Goal: Information Seeking & Learning: Understand process/instructions

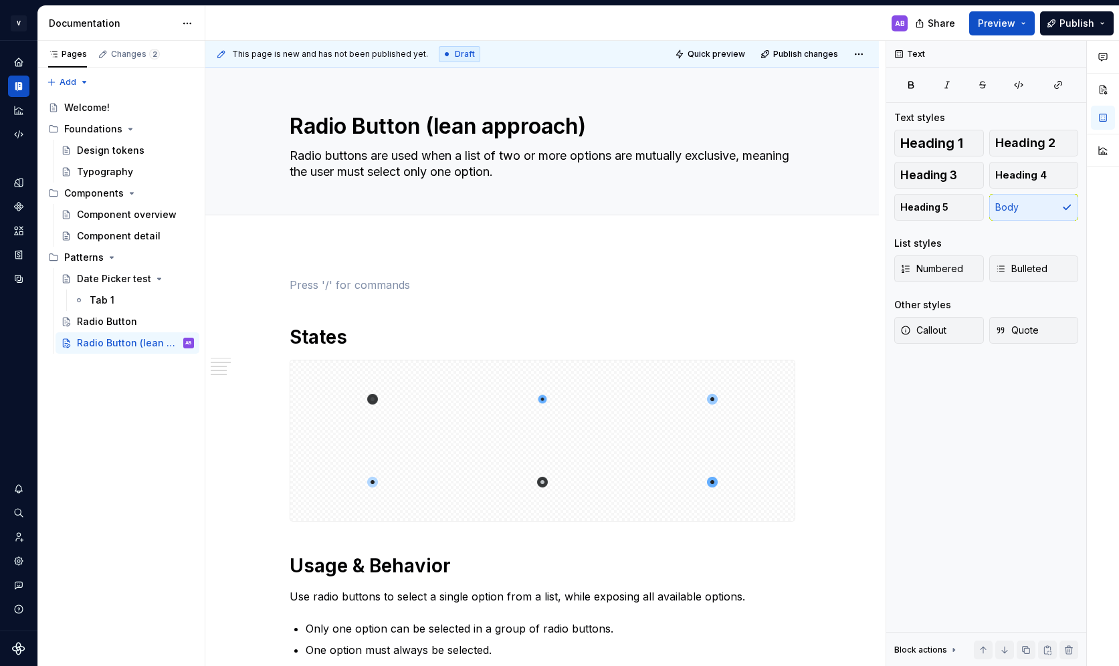
scroll to position [350, 0]
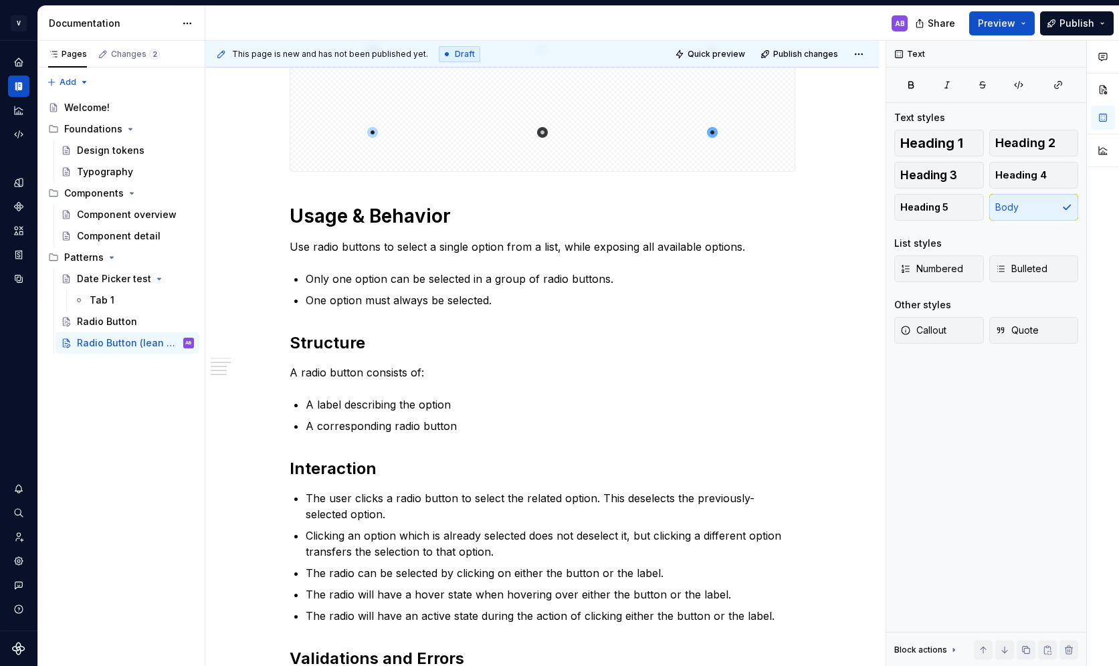
type textarea "*"
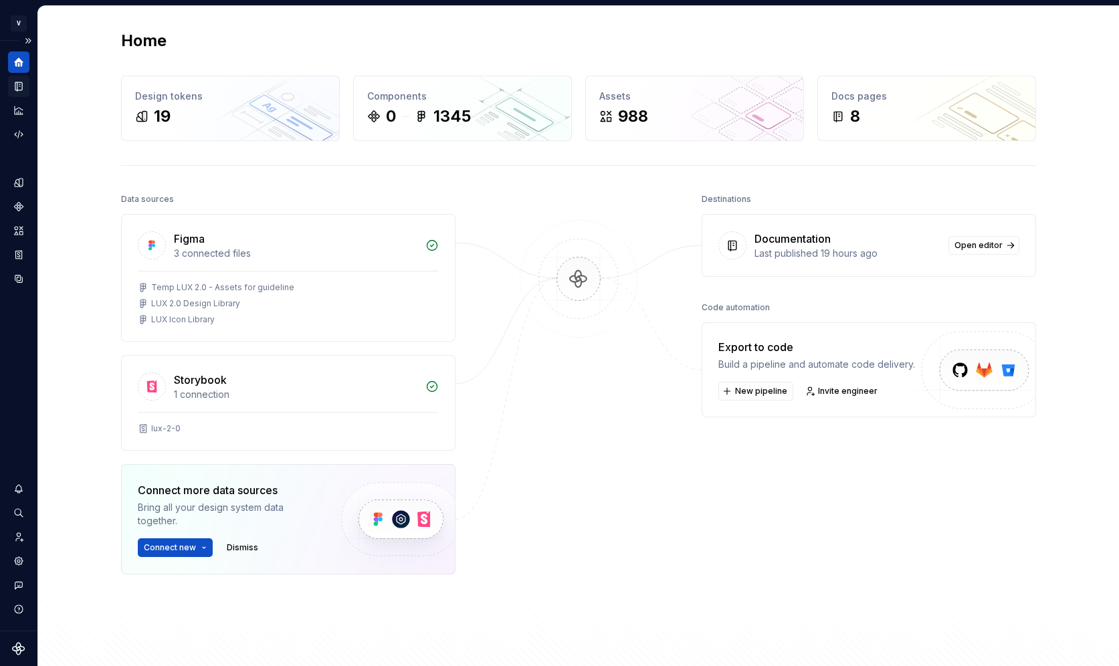
click at [22, 91] on icon "Documentation" at bounding box center [19, 86] width 12 height 12
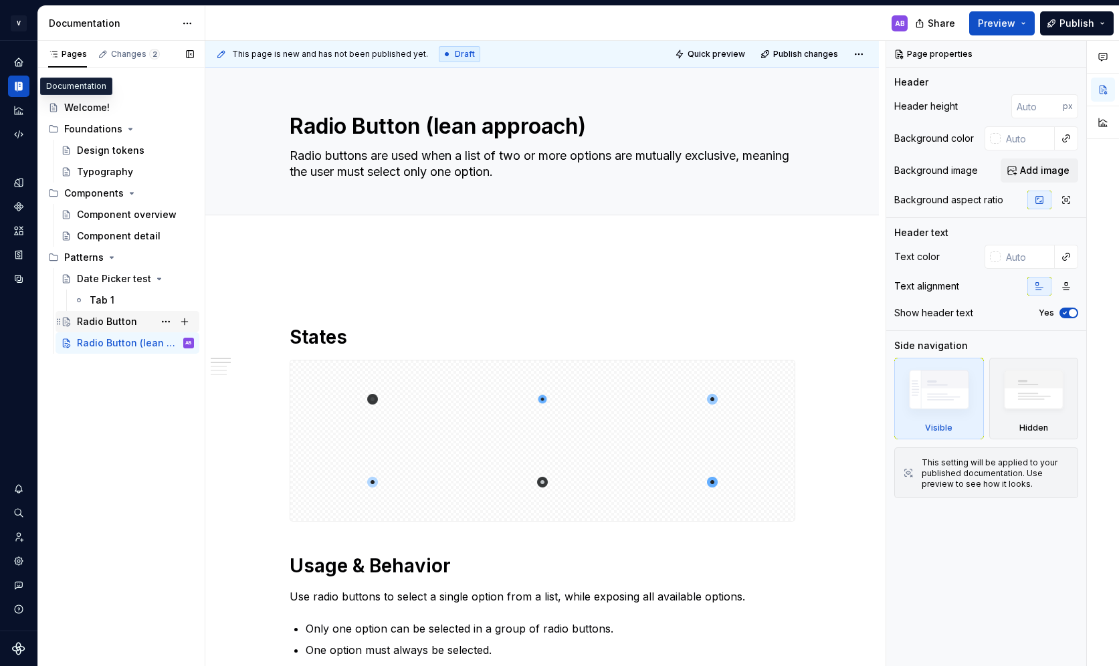
click at [118, 321] on div "Radio Button" at bounding box center [107, 321] width 60 height 13
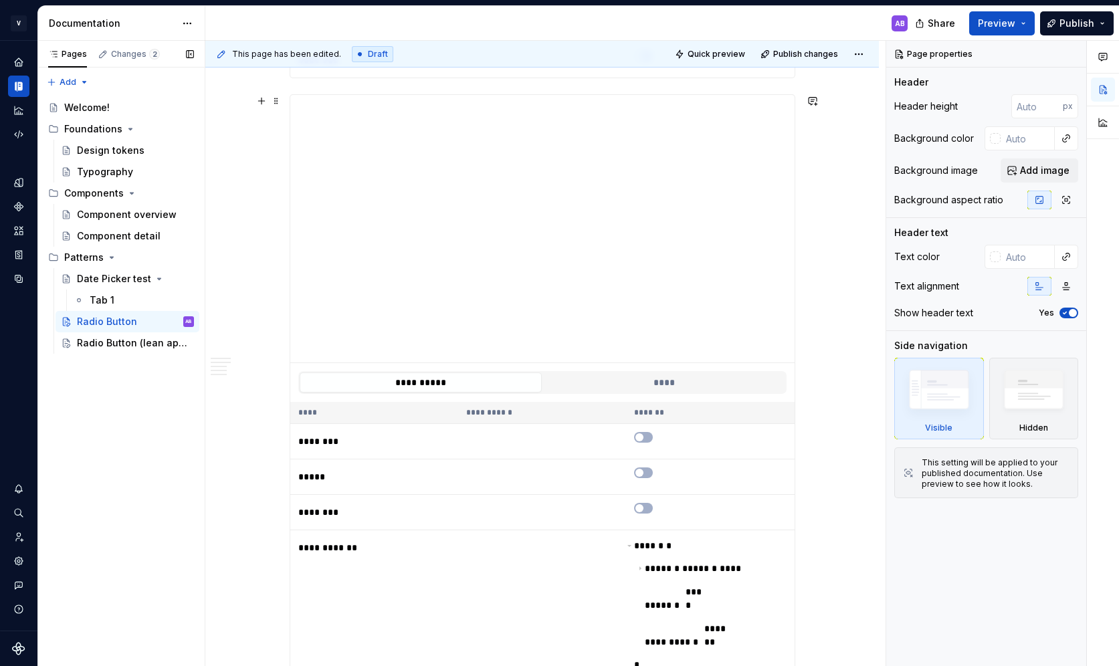
scroll to position [1962, 0]
click at [124, 323] on div "Radio Button" at bounding box center [107, 321] width 60 height 13
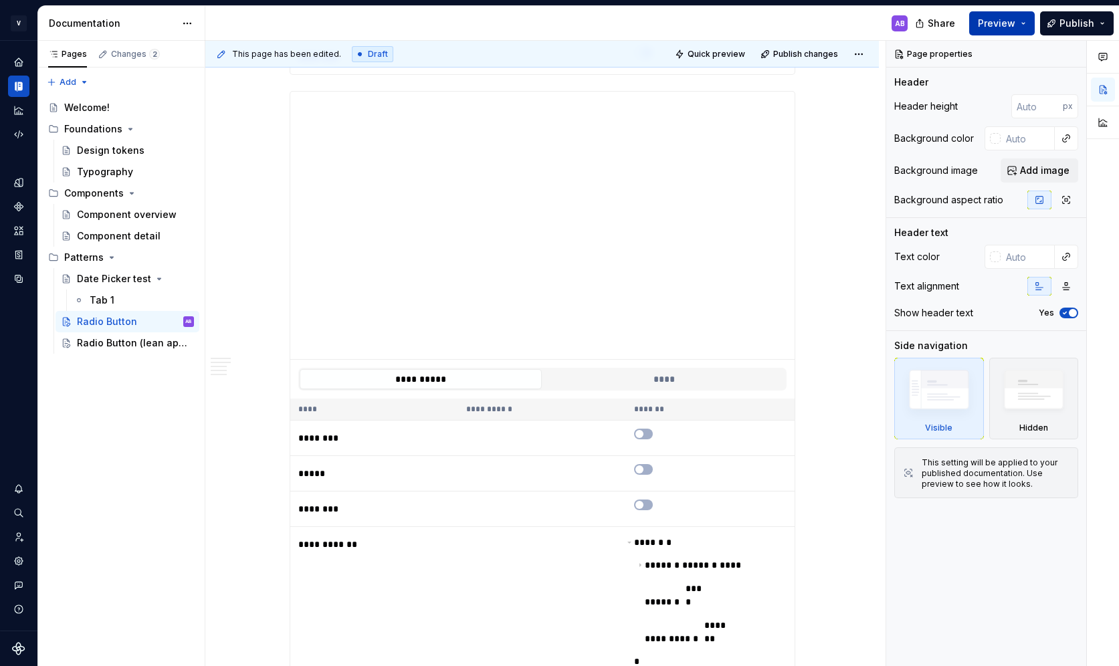
click at [1026, 21] on button "Preview" at bounding box center [1003, 23] width 66 height 24
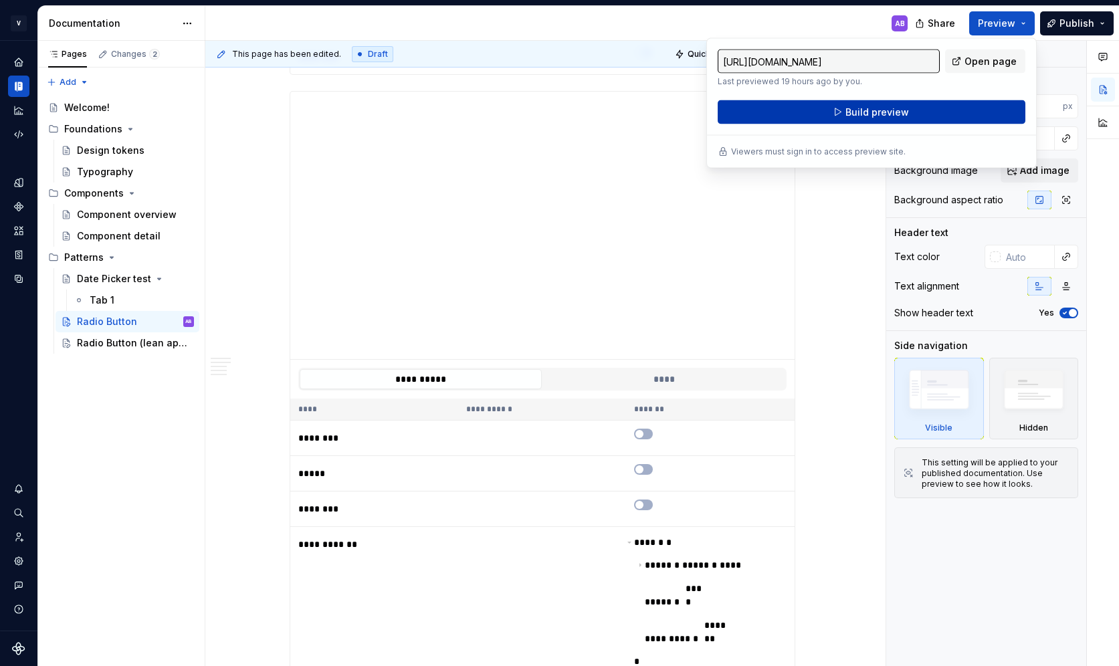
click at [935, 114] on button "Build preview" at bounding box center [872, 112] width 308 height 24
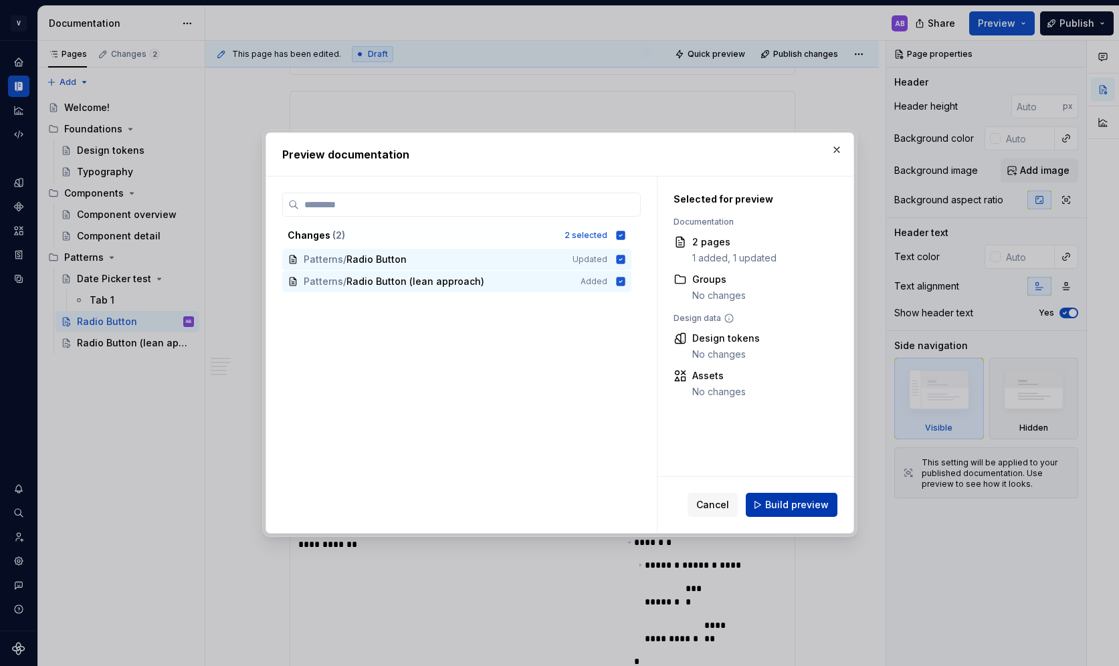
click at [793, 505] on span "Build preview" at bounding box center [797, 504] width 64 height 13
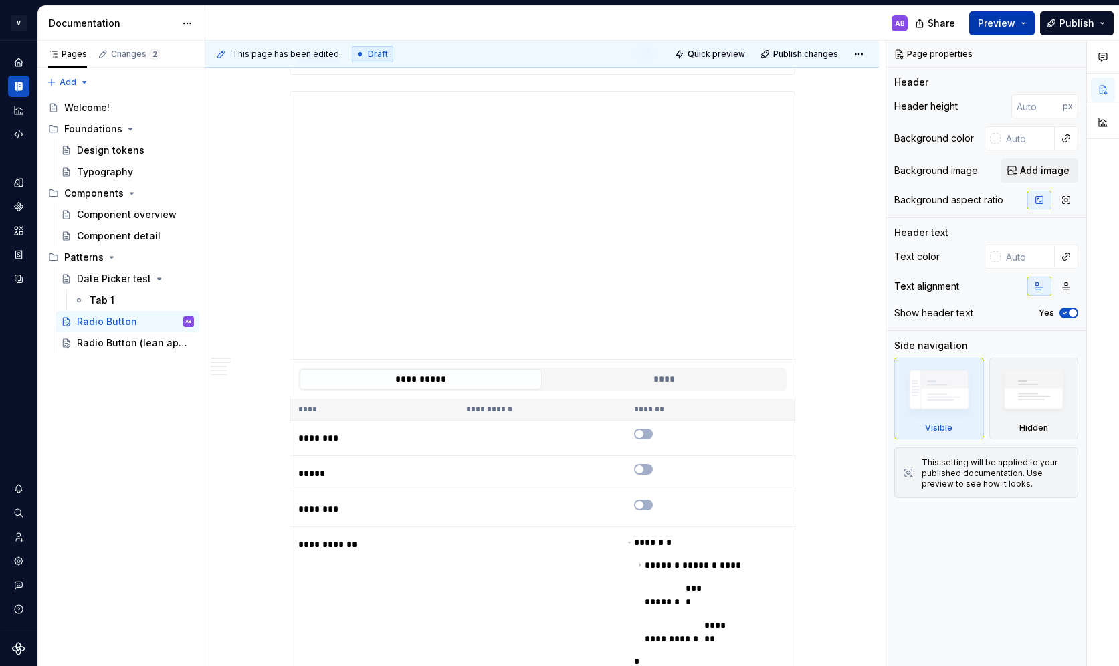
click at [1024, 23] on button "Preview" at bounding box center [1003, 23] width 66 height 24
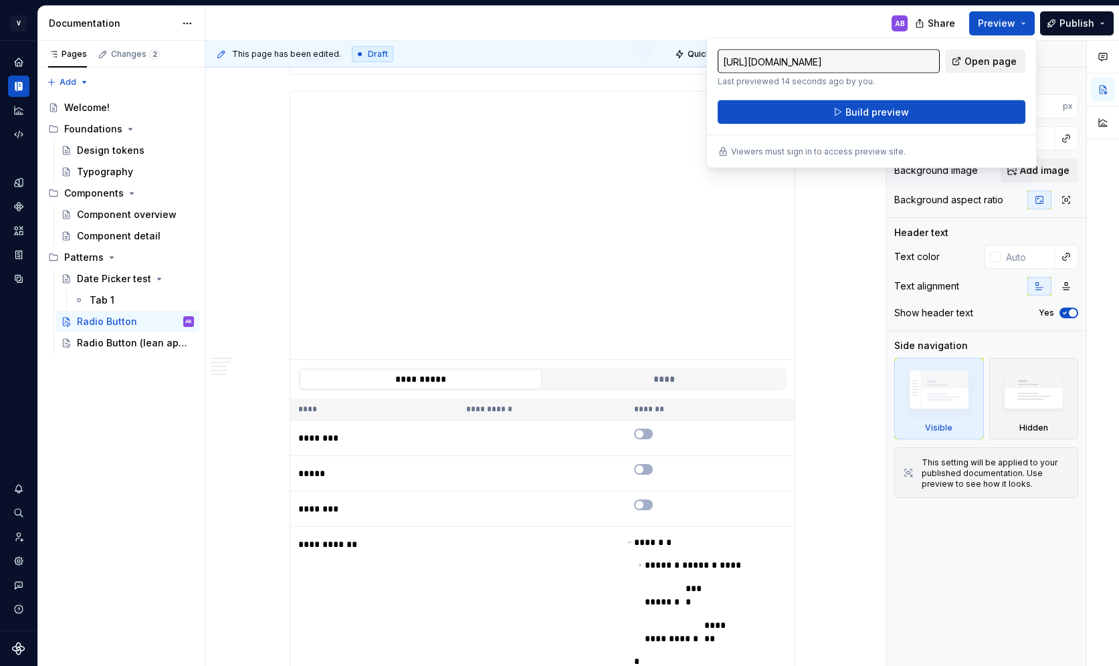
click at [1004, 64] on span "Open page" at bounding box center [991, 61] width 52 height 13
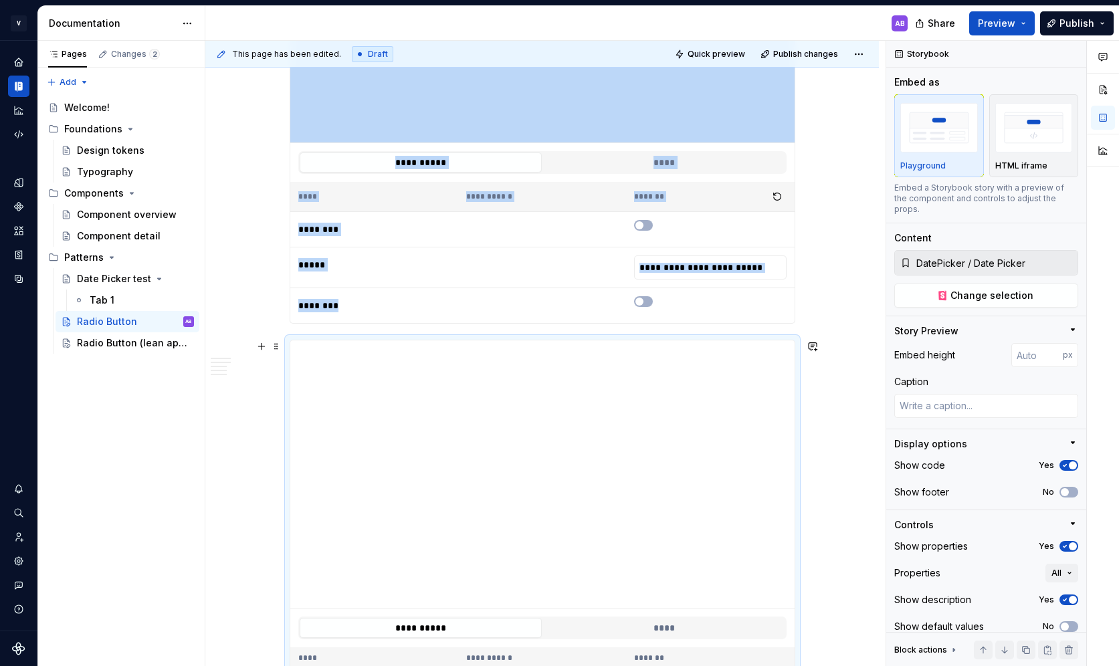
scroll to position [1711, 0]
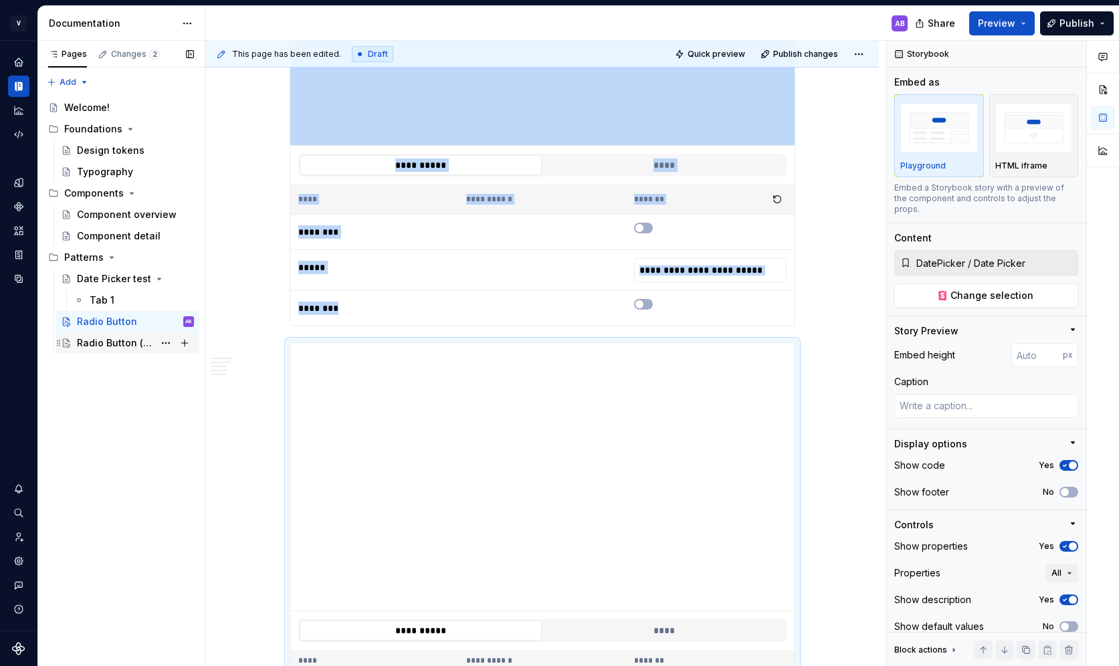
click at [114, 339] on div "Radio Button (lean approach)" at bounding box center [115, 343] width 77 height 13
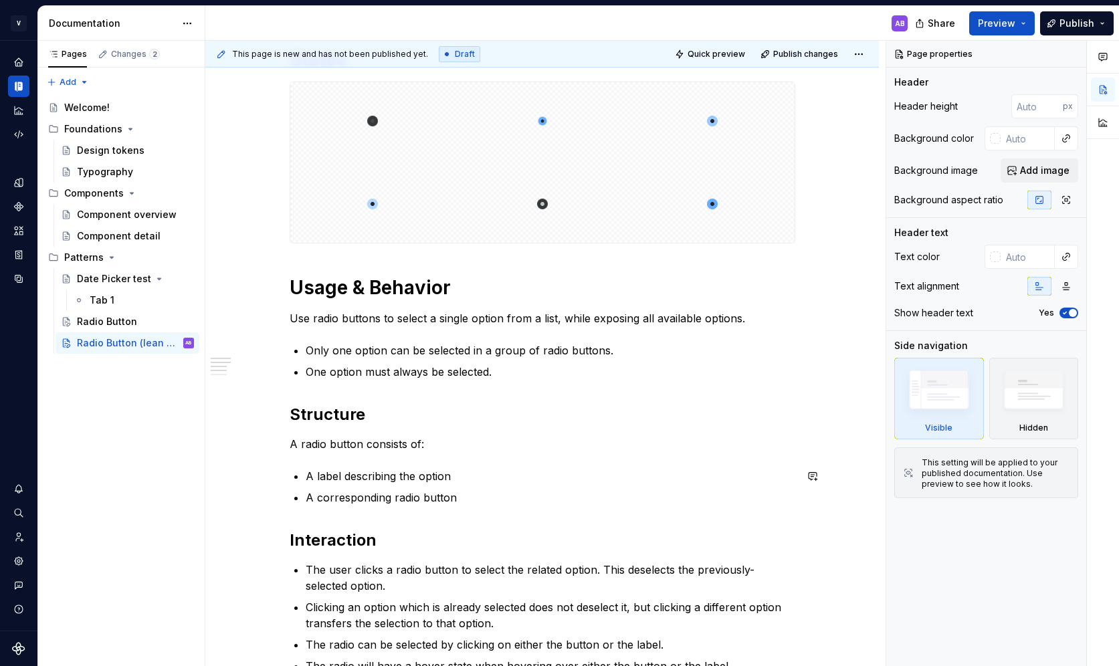
scroll to position [279, 0]
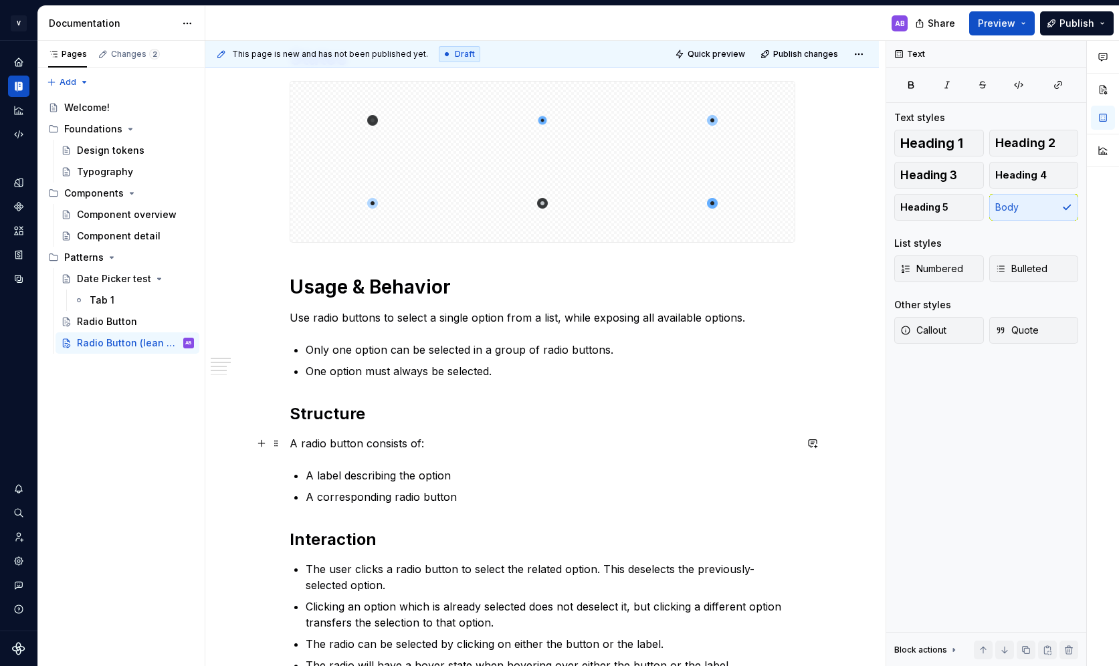
click at [404, 440] on p "A radio button consists of:" at bounding box center [543, 444] width 506 height 16
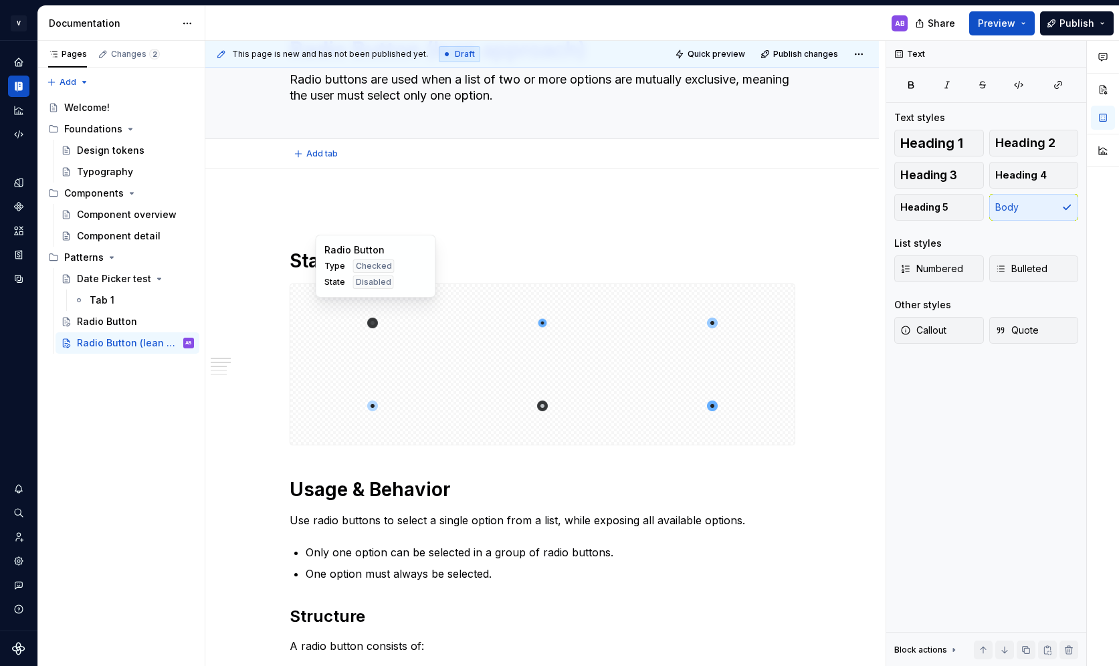
scroll to position [0, 0]
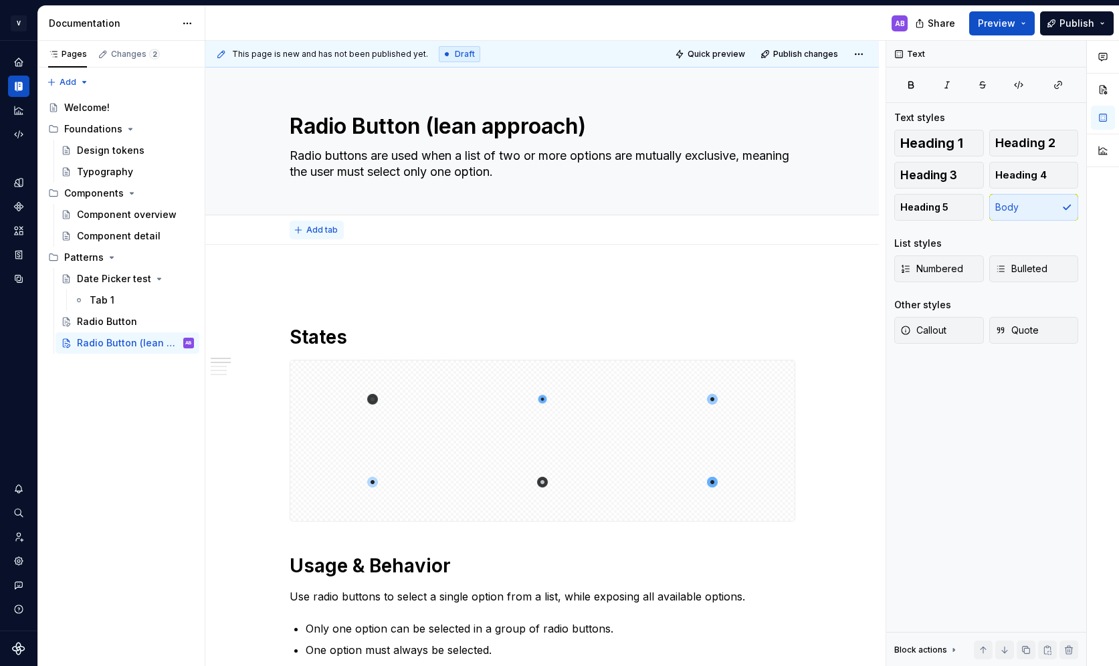
click at [323, 234] on span "Add tab" at bounding box center [321, 230] width 31 height 11
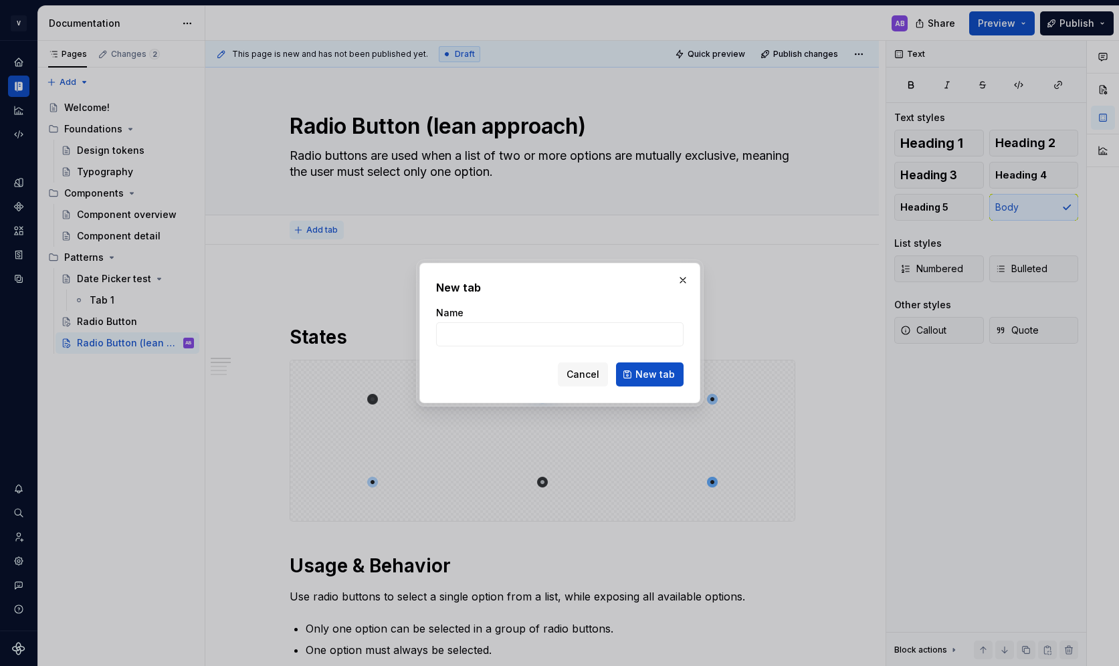
type textarea "*"
type input "Overview"
click at [655, 374] on span "New tab" at bounding box center [655, 374] width 39 height 13
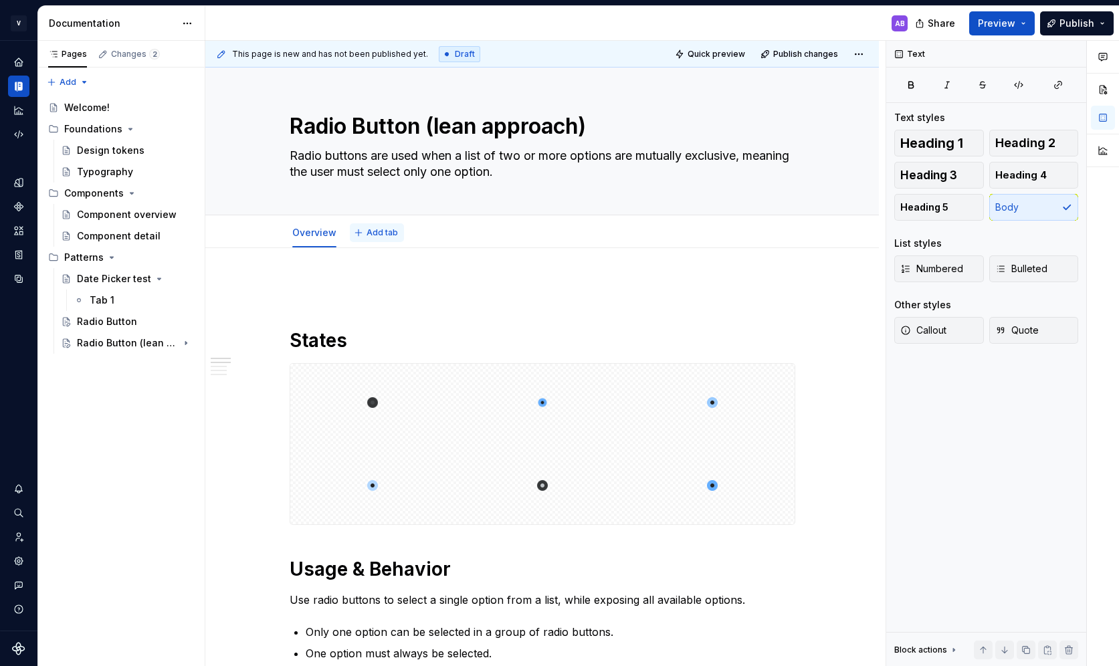
click at [376, 234] on span "Add tab" at bounding box center [382, 232] width 31 height 11
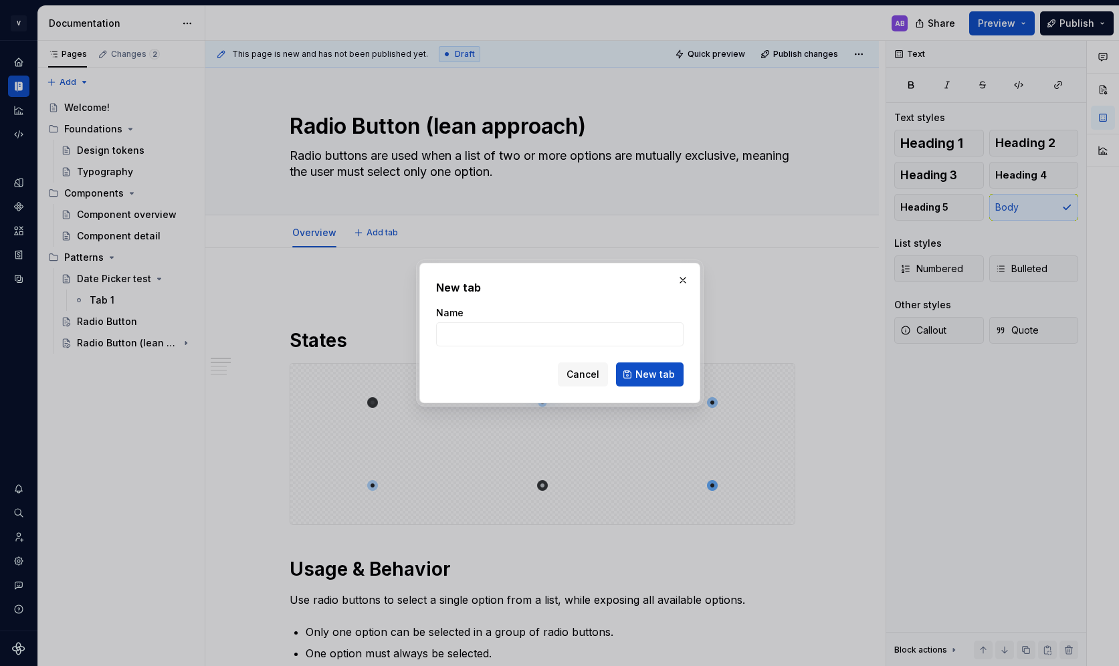
type textarea "*"
type input "Guidelines"
click at [639, 375] on span "New tab" at bounding box center [655, 374] width 39 height 13
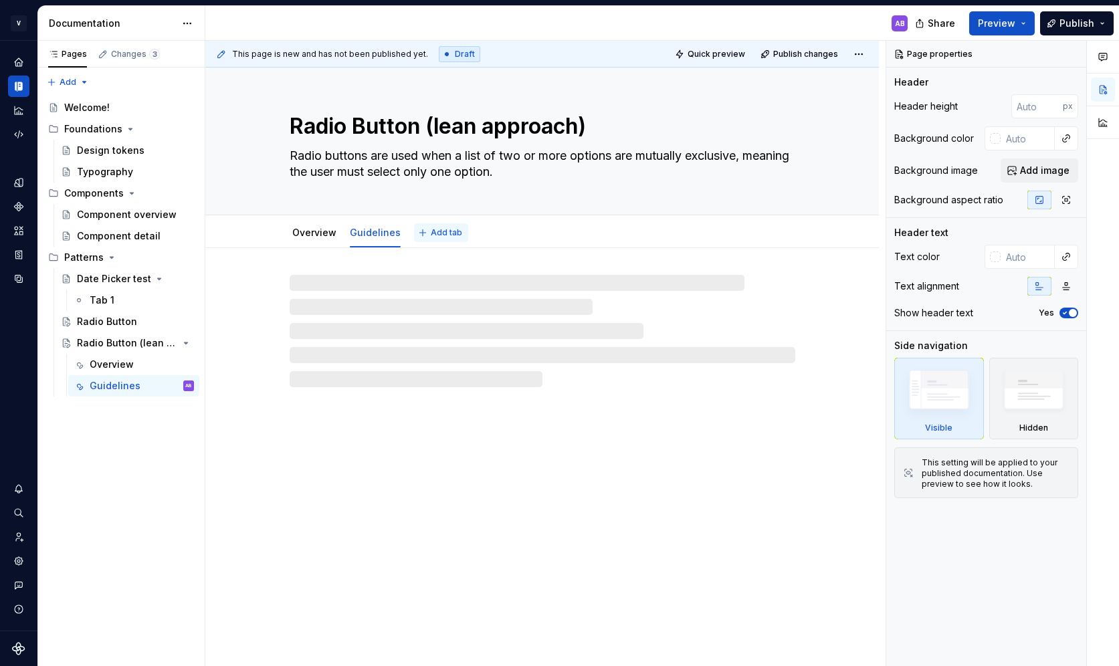
click at [440, 234] on span "Add tab" at bounding box center [446, 232] width 31 height 11
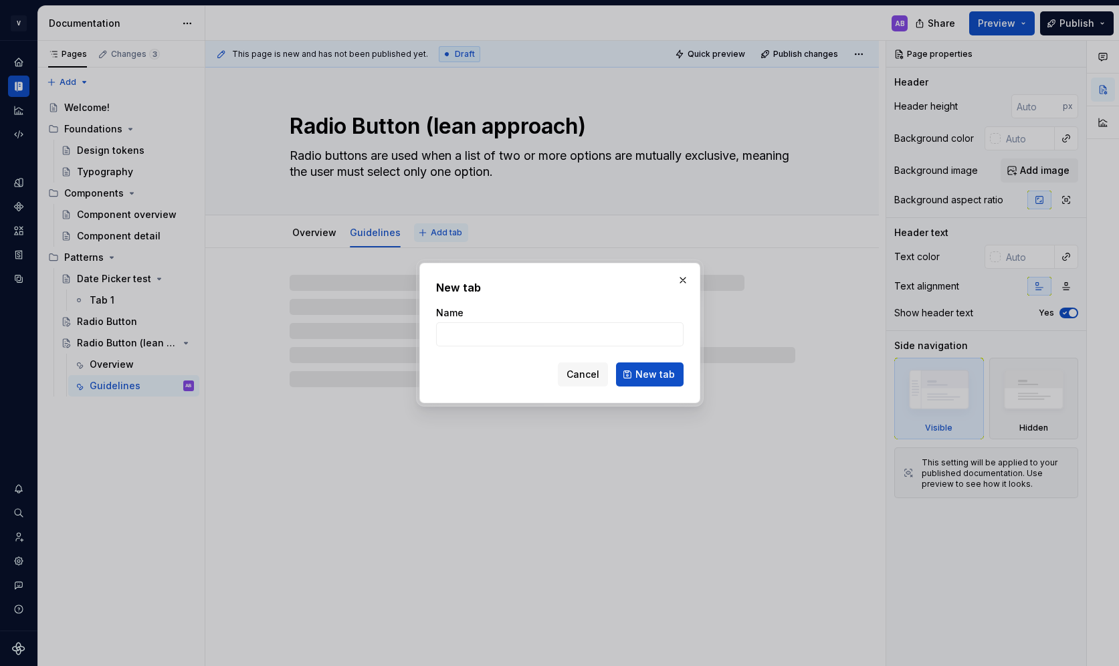
type textarea "*"
type input "Inc"
type textarea "*"
type input "Incl"
type textarea "*"
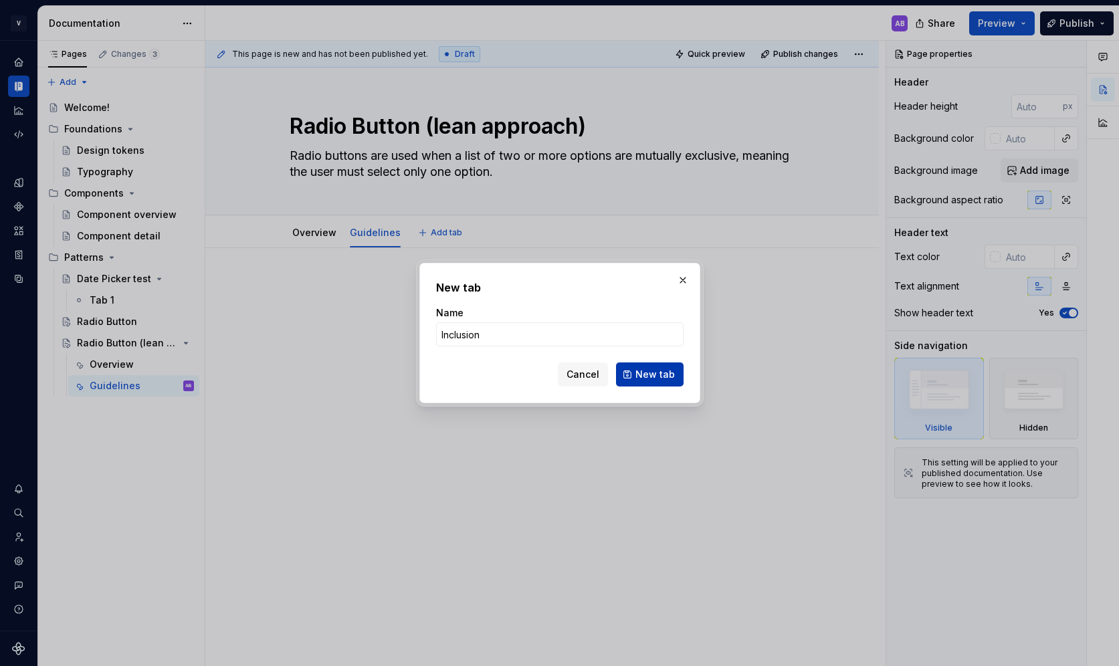
type input "Inclusion"
click at [645, 377] on span "New tab" at bounding box center [655, 374] width 39 height 13
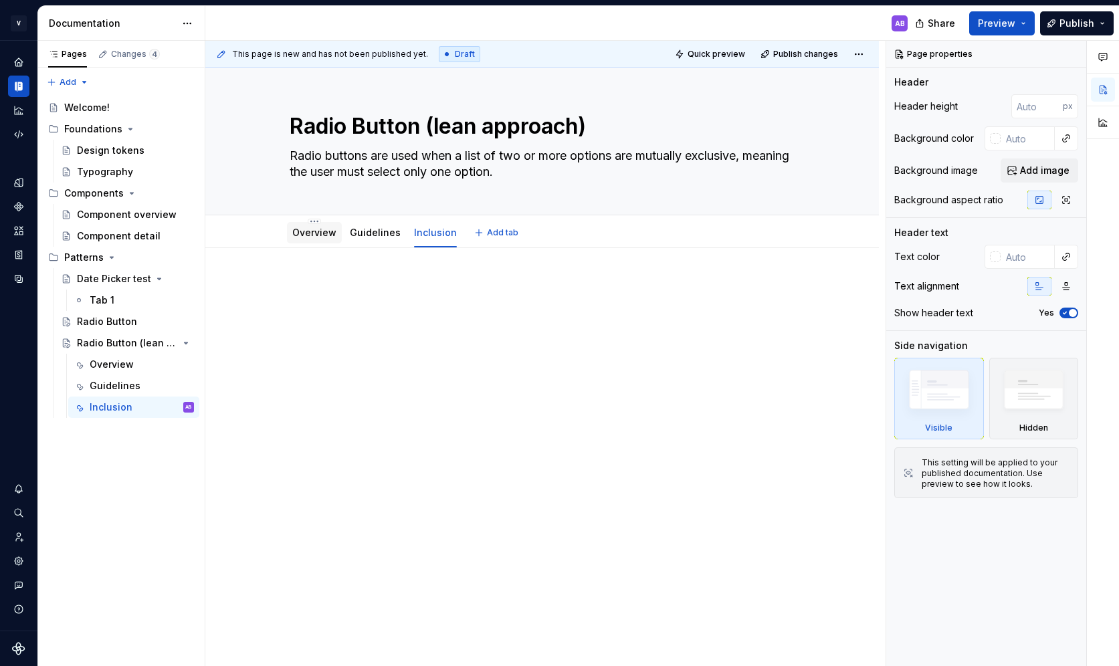
click at [311, 227] on link "Overview" at bounding box center [314, 232] width 44 height 11
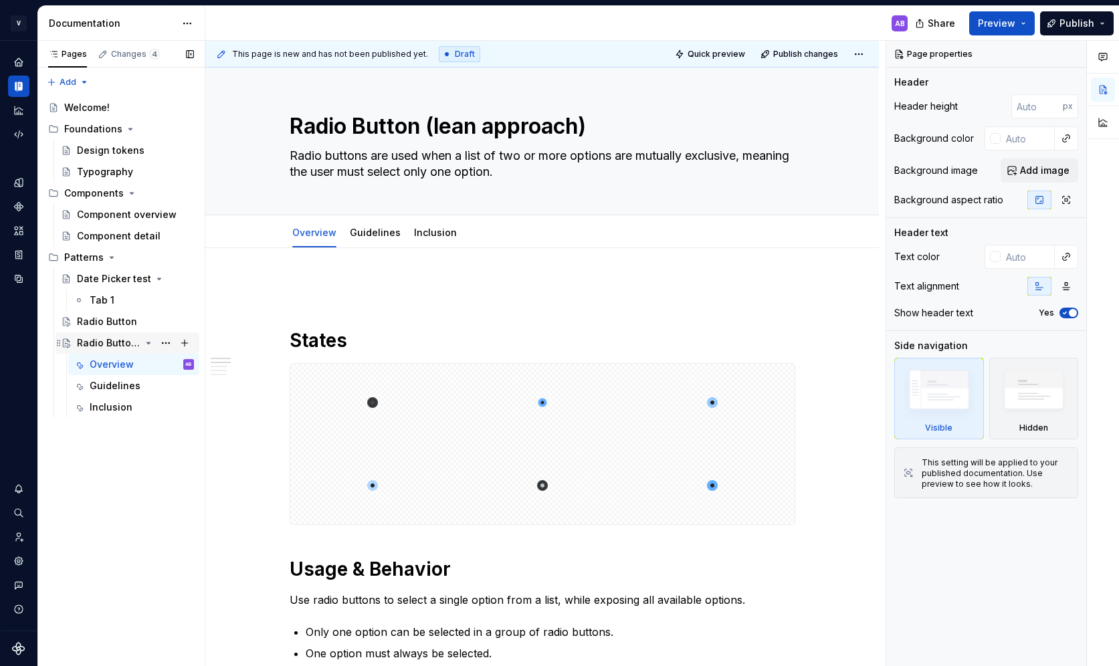
click at [108, 344] on div "Radio Button (lean approach)" at bounding box center [109, 343] width 64 height 13
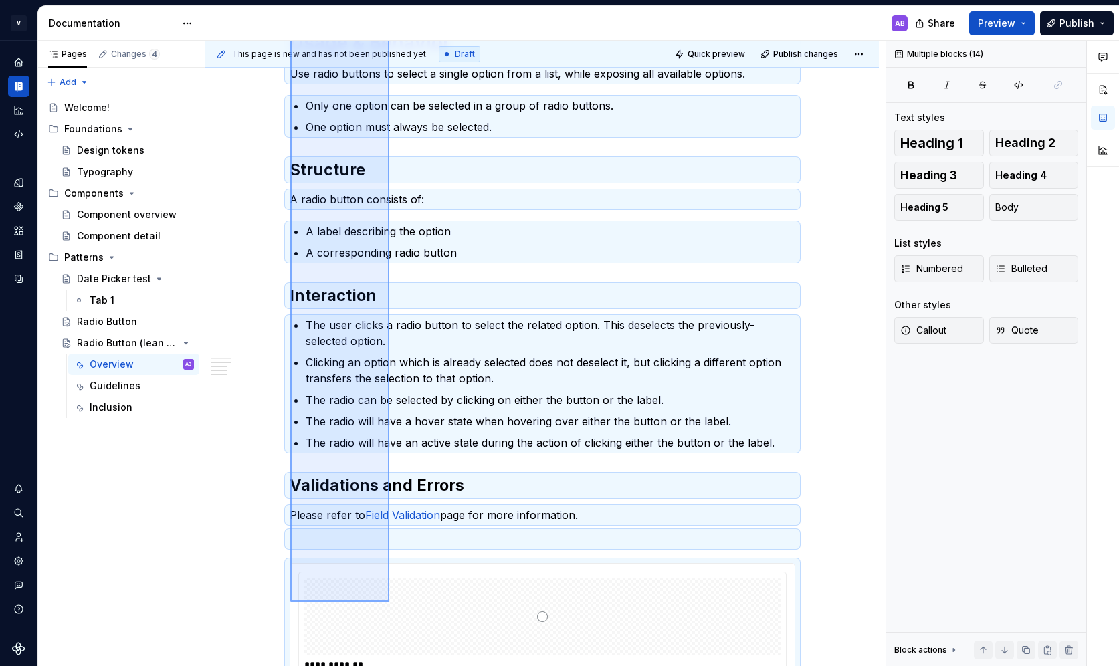
scroll to position [531, 0]
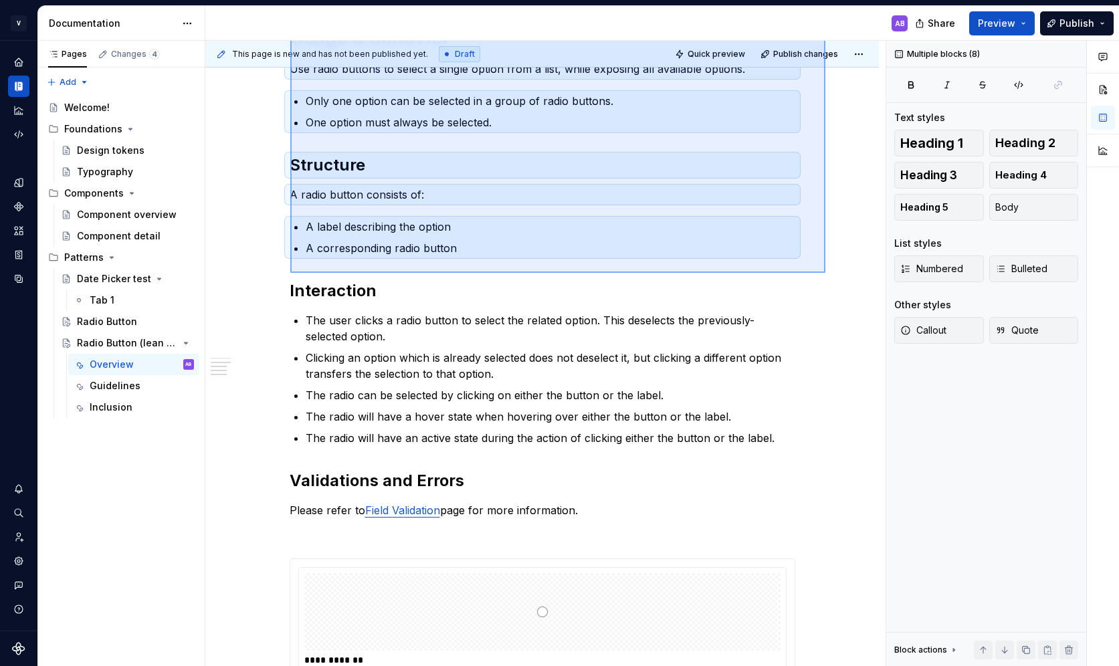
drag, startPoint x: 290, startPoint y: 158, endPoint x: 826, endPoint y: 273, distance: 547.5
click at [826, 273] on div "This page is new and has not been published yet. Draft Quick preview Publish ch…" at bounding box center [545, 354] width 680 height 626
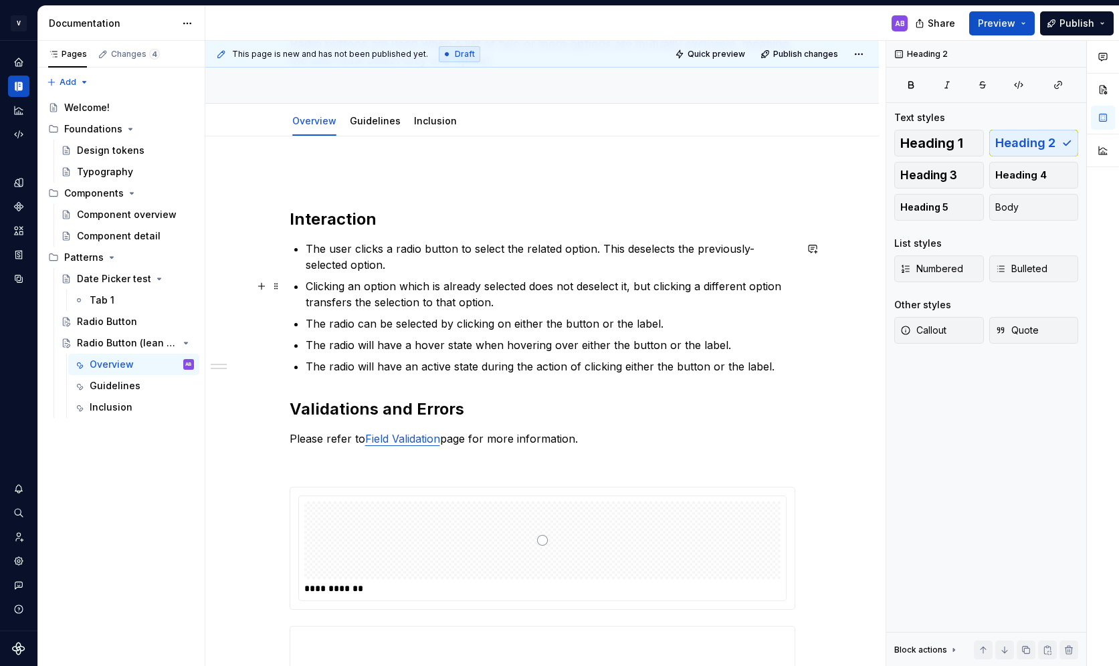
scroll to position [0, 0]
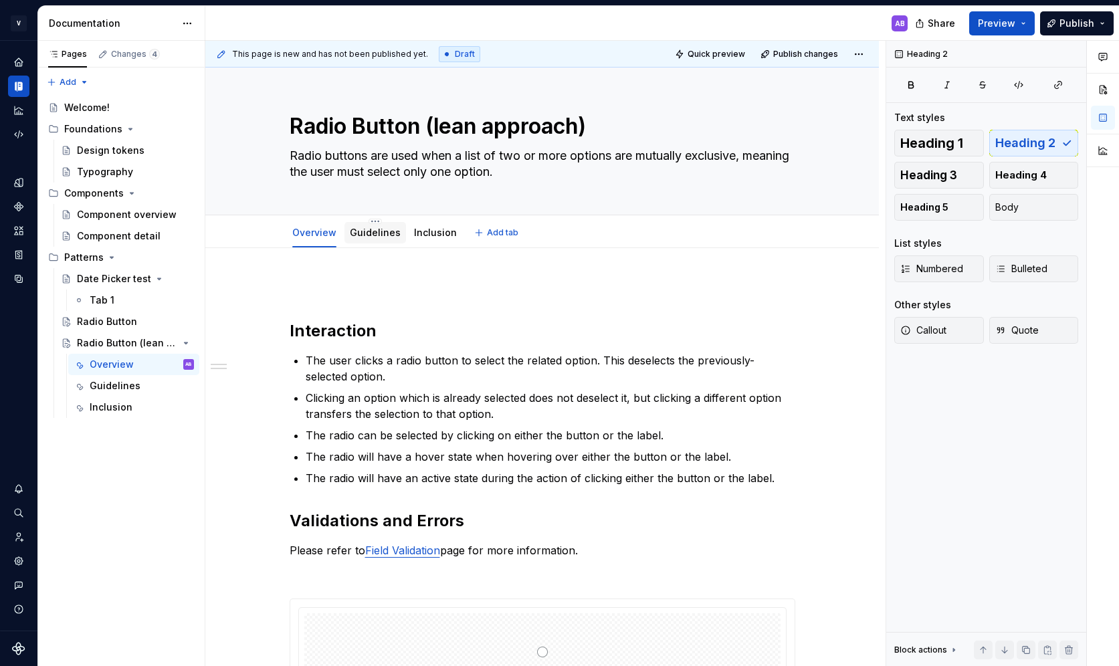
click at [359, 236] on link "Guidelines" at bounding box center [375, 232] width 51 height 11
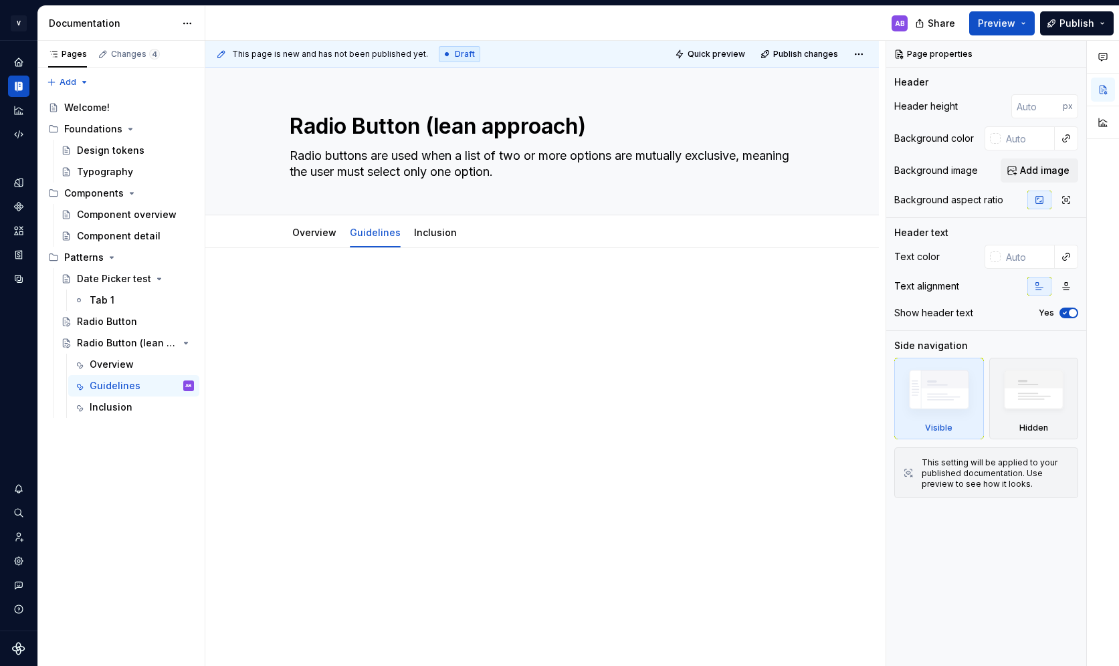
click at [351, 294] on p at bounding box center [543, 288] width 506 height 16
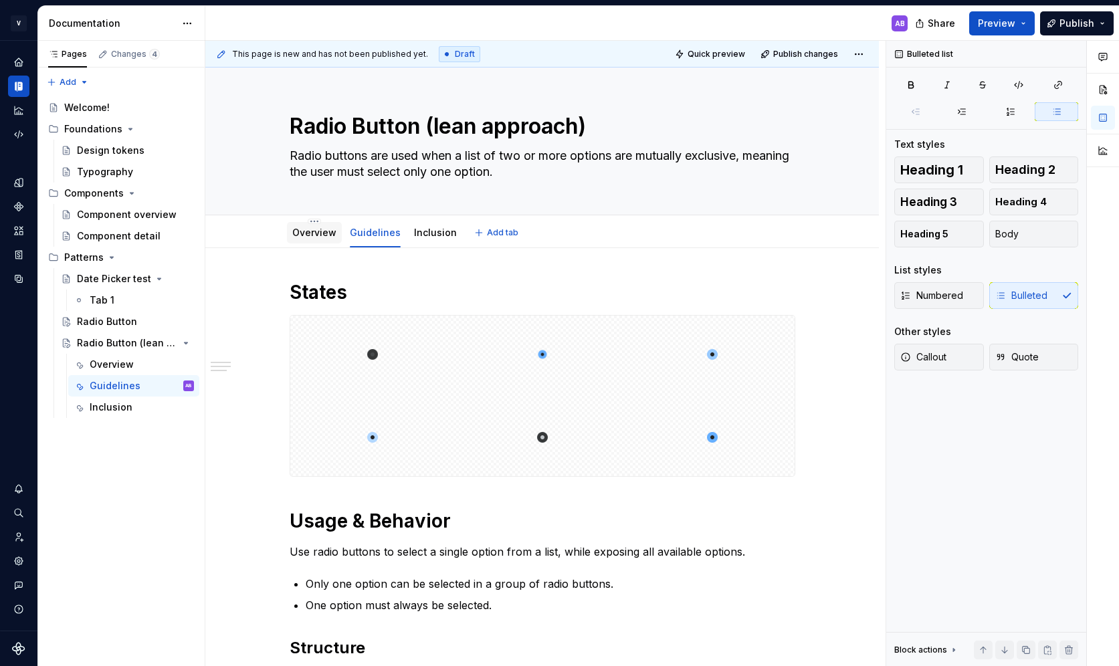
click at [314, 234] on link "Overview" at bounding box center [314, 232] width 44 height 11
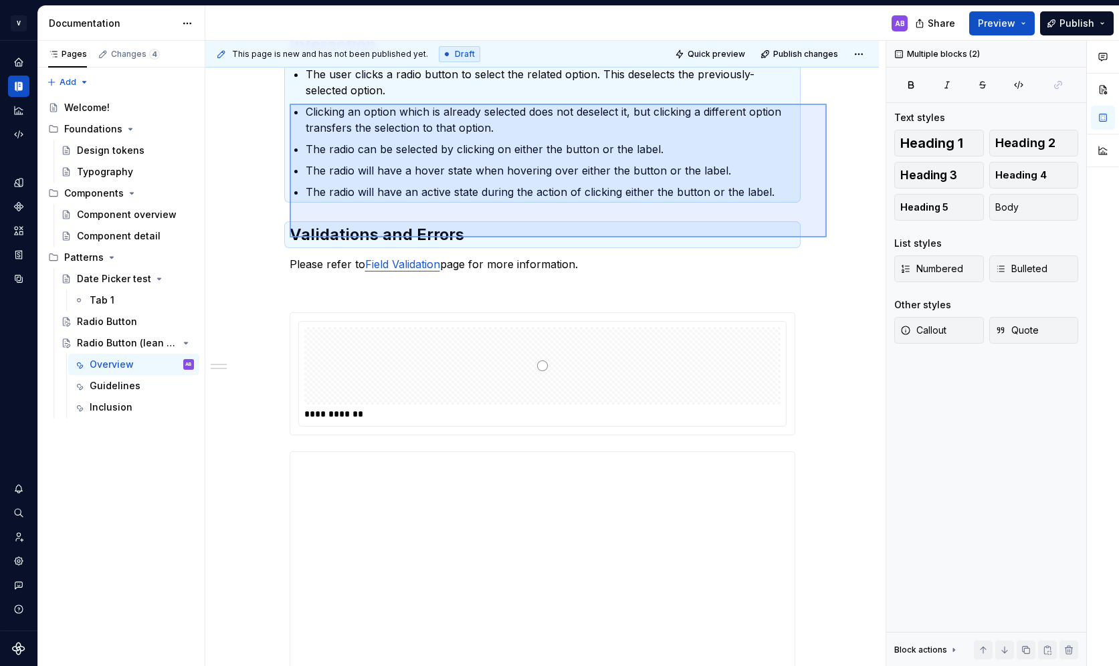
scroll to position [284, 0]
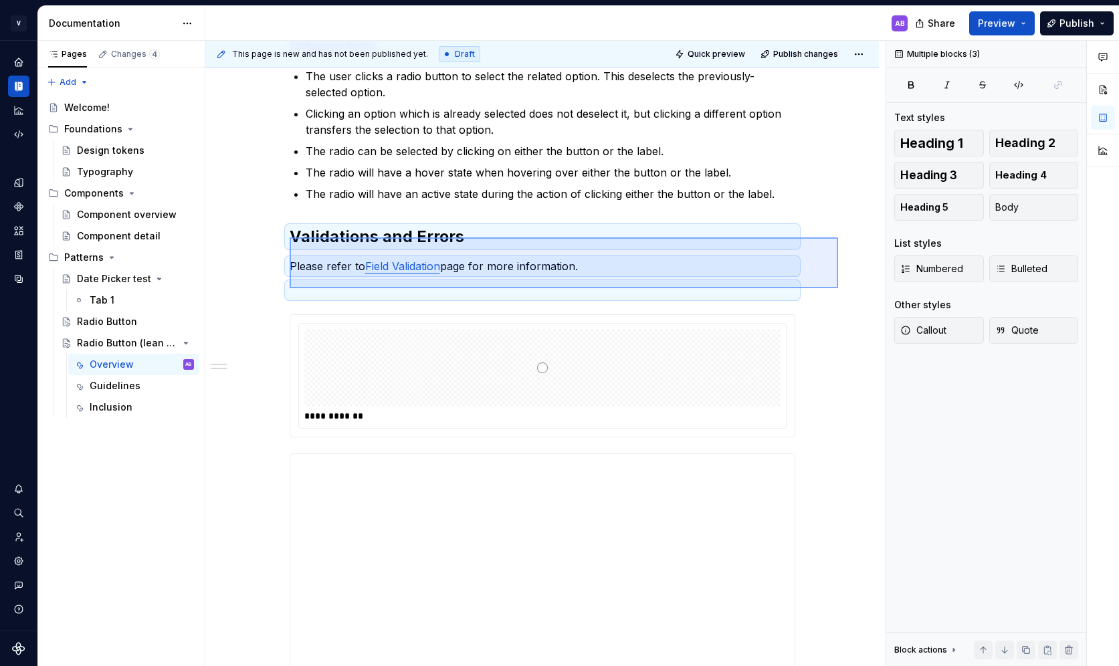
drag, startPoint x: 290, startPoint y: 255, endPoint x: 838, endPoint y: 288, distance: 549.7
click at [838, 288] on div "**********" at bounding box center [545, 354] width 680 height 626
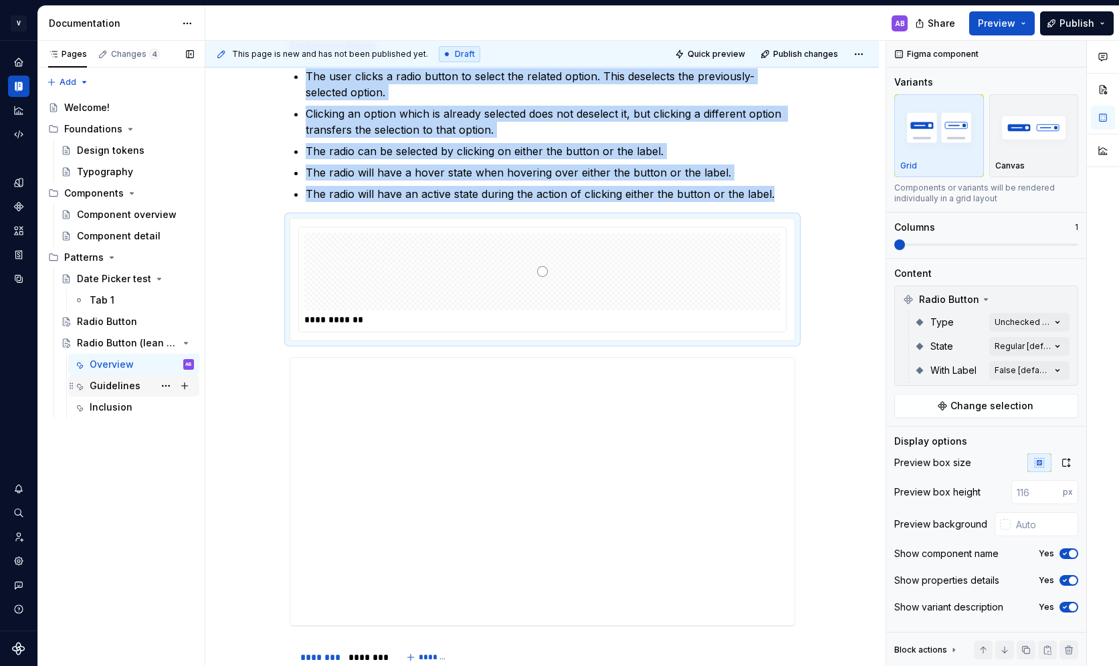
click at [136, 386] on div "Guidelines" at bounding box center [115, 385] width 51 height 13
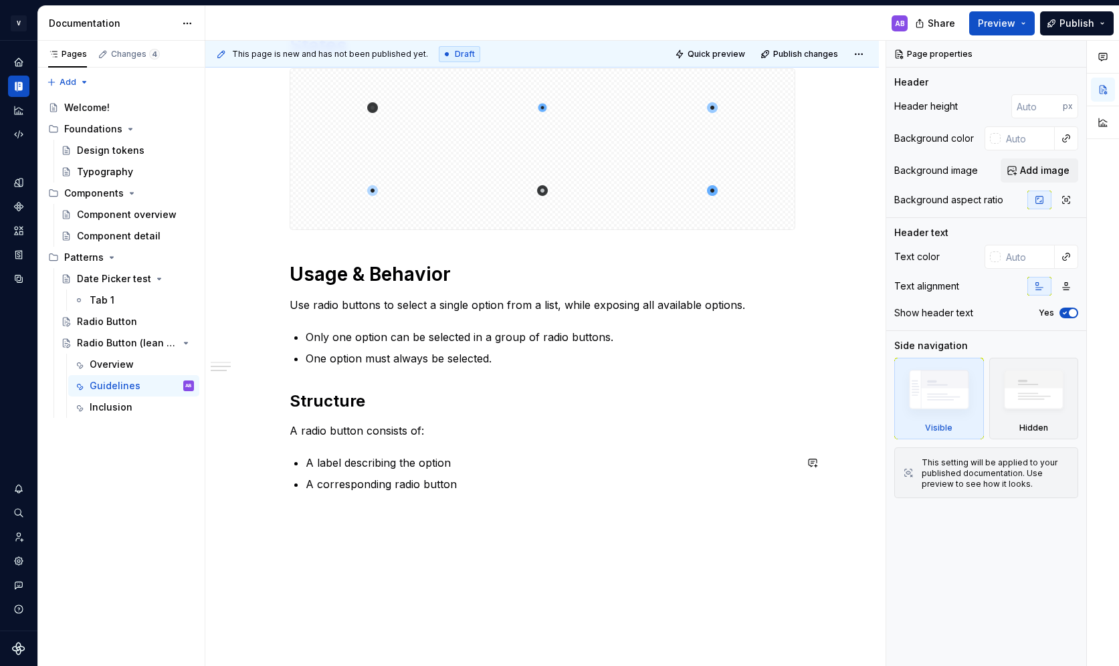
scroll to position [288, 0]
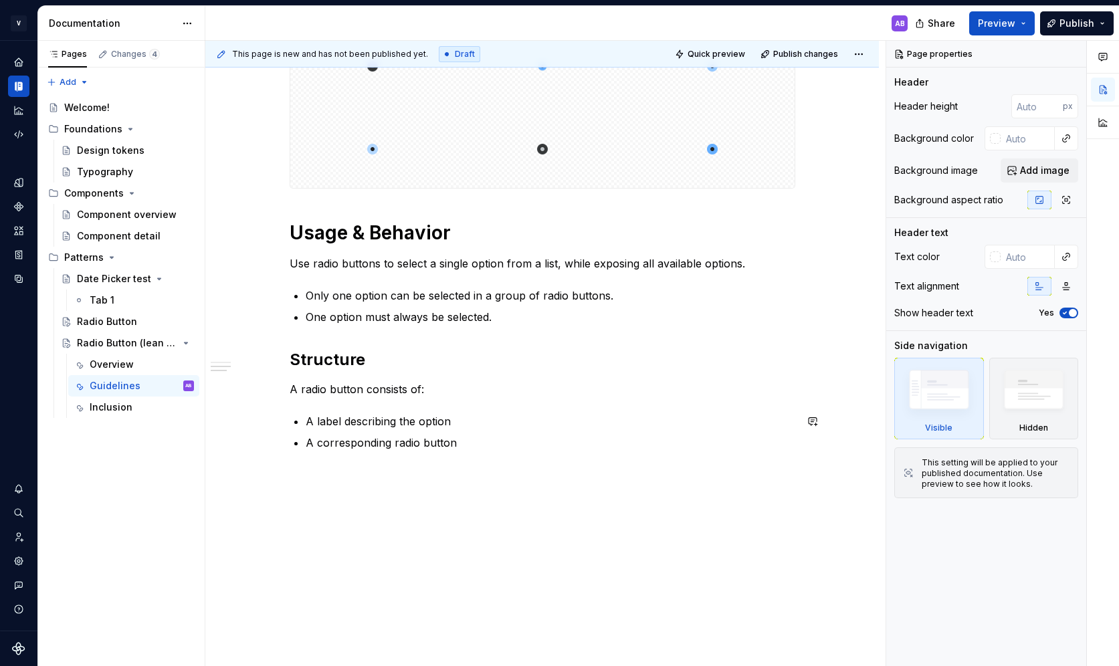
click at [515, 460] on div "States Usage & Behavior Use radio buttons to select a single option from a list…" at bounding box center [543, 229] width 506 height 475
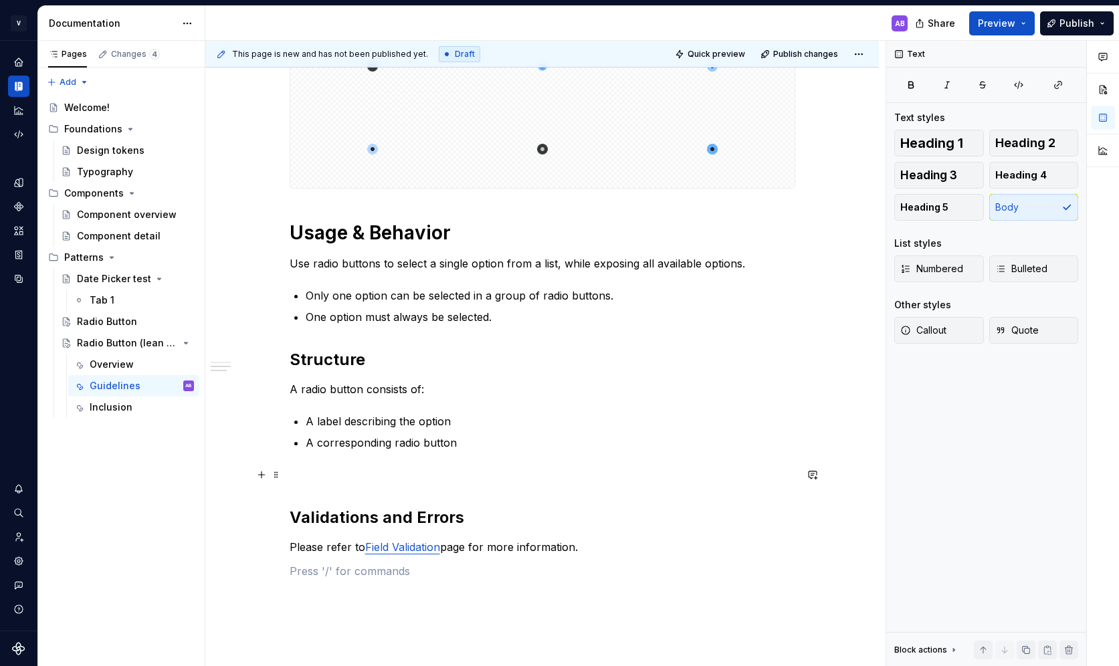
click at [345, 484] on div "States Usage & Behavior Use radio buttons to select a single option from a list…" at bounding box center [543, 285] width 506 height 587
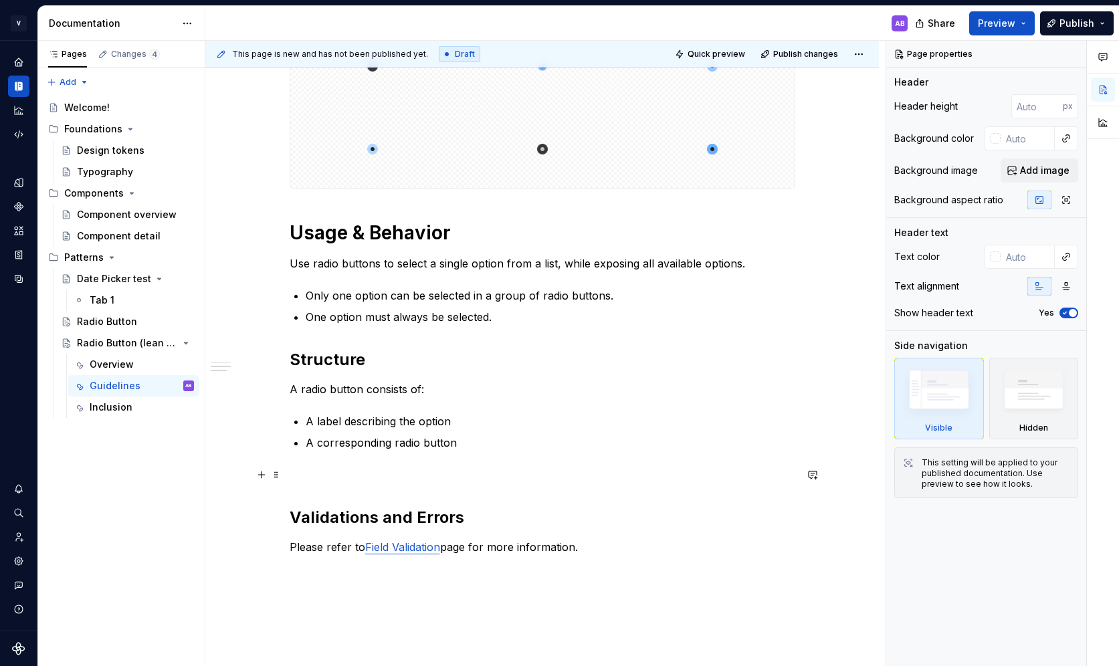
click at [319, 478] on p at bounding box center [543, 475] width 506 height 16
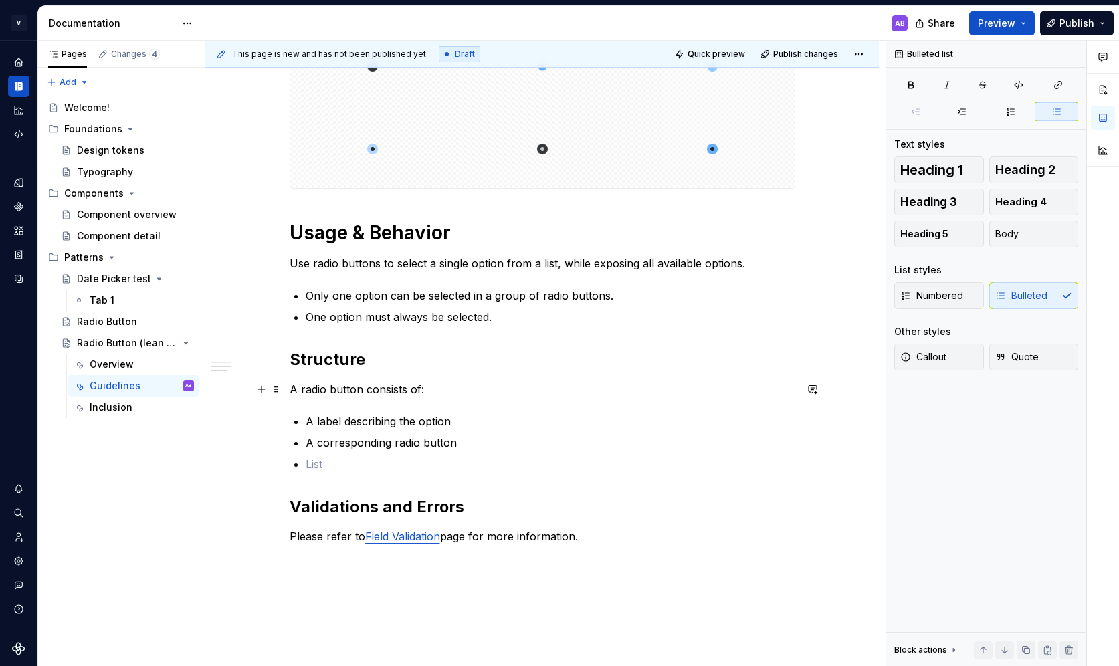
scroll to position [0, 0]
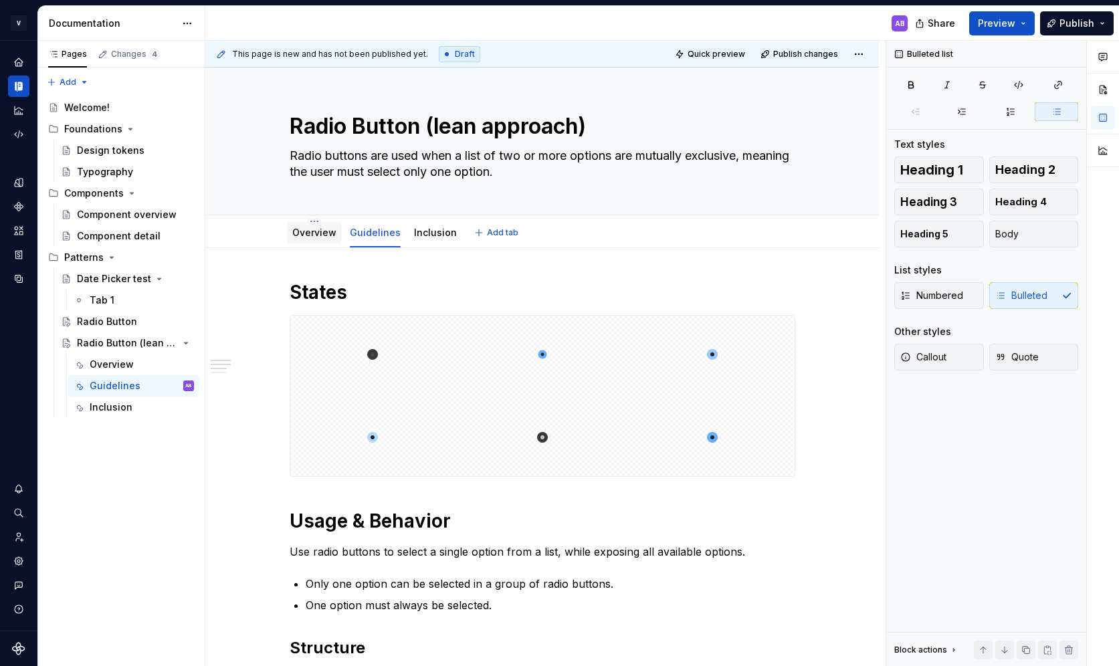
click at [321, 234] on link "Overview" at bounding box center [314, 232] width 44 height 11
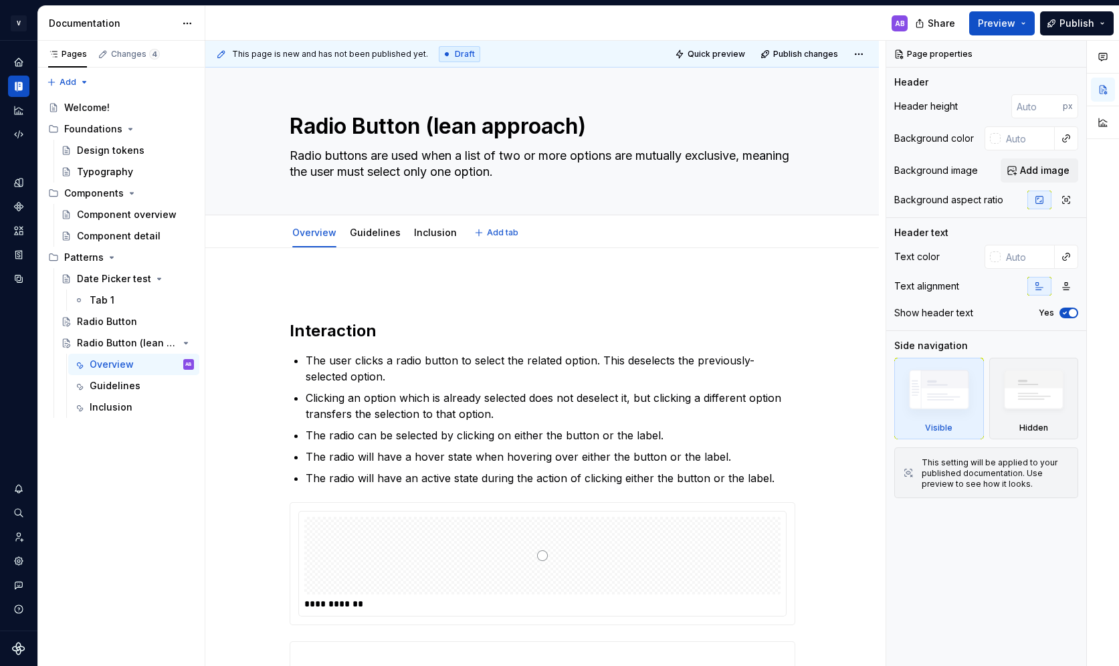
type textarea "*"
click at [312, 286] on p at bounding box center [543, 288] width 506 height 16
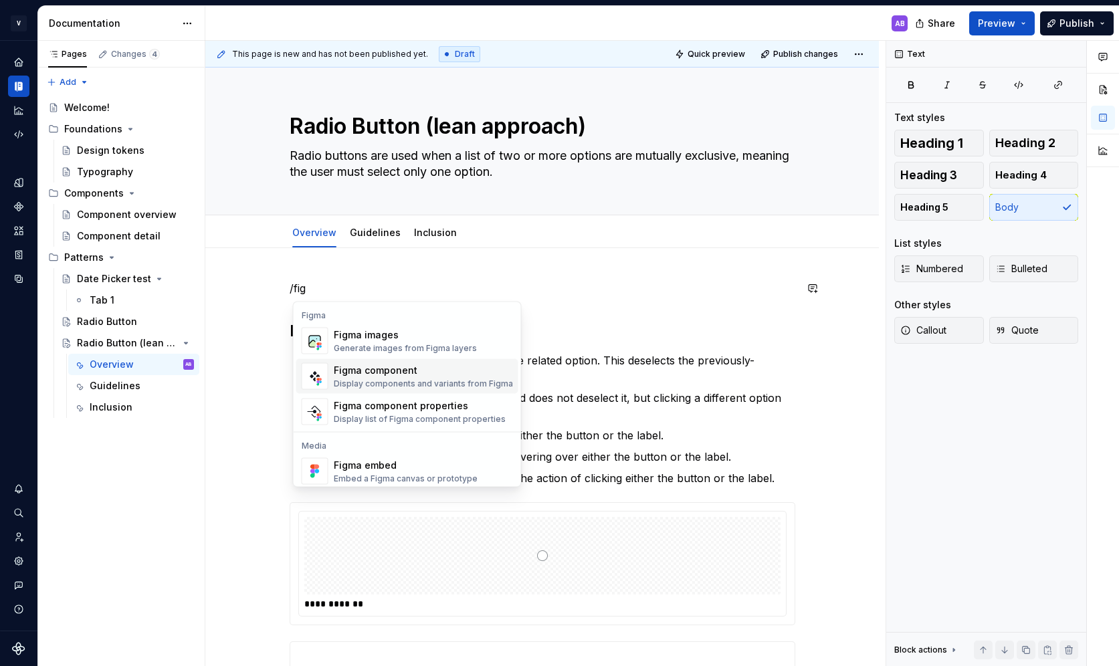
click at [409, 362] on span "Figma component Display components and variants from Figma" at bounding box center [407, 376] width 222 height 35
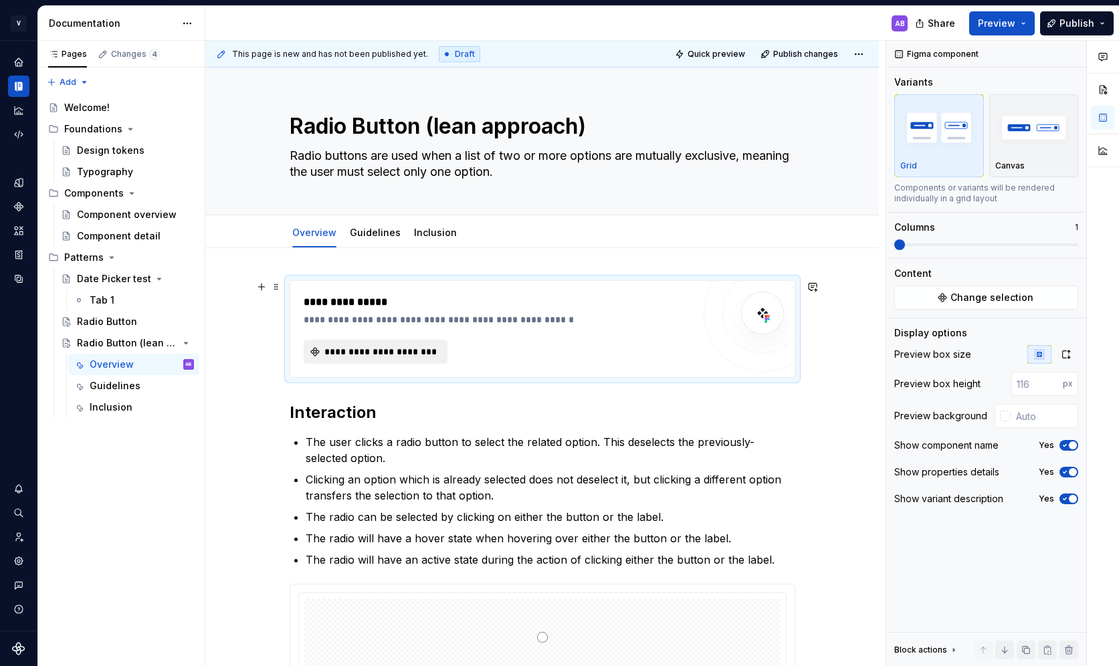
click at [405, 347] on span "**********" at bounding box center [381, 351] width 116 height 13
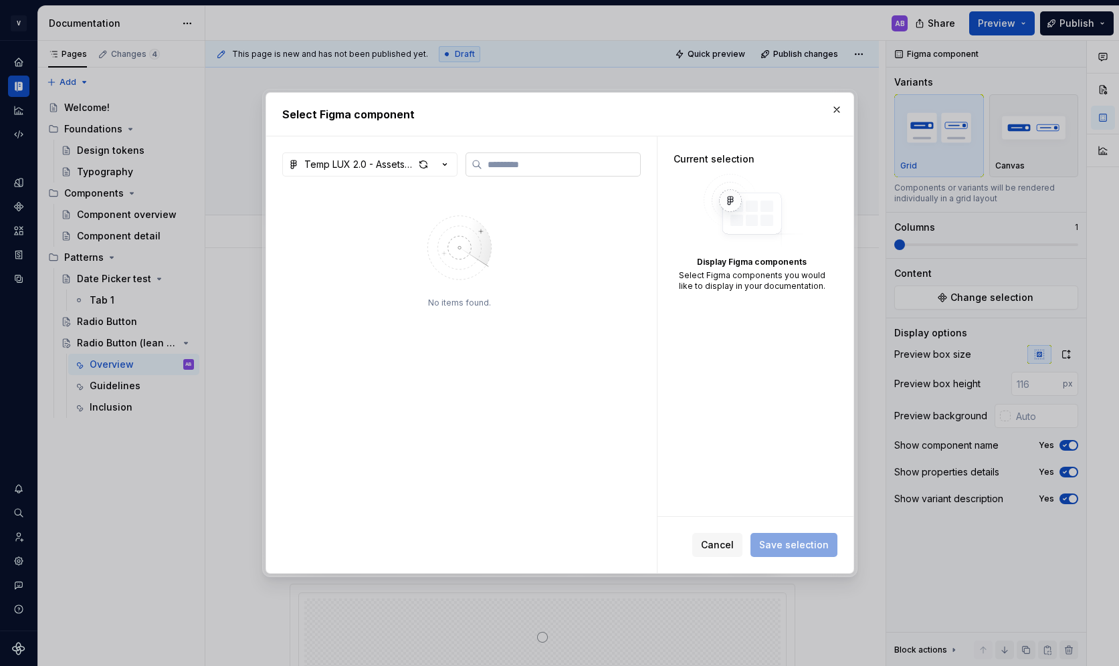
click at [526, 163] on input "search" at bounding box center [561, 164] width 158 height 13
type input "***"
click at [442, 163] on icon "button" at bounding box center [444, 164] width 13 height 13
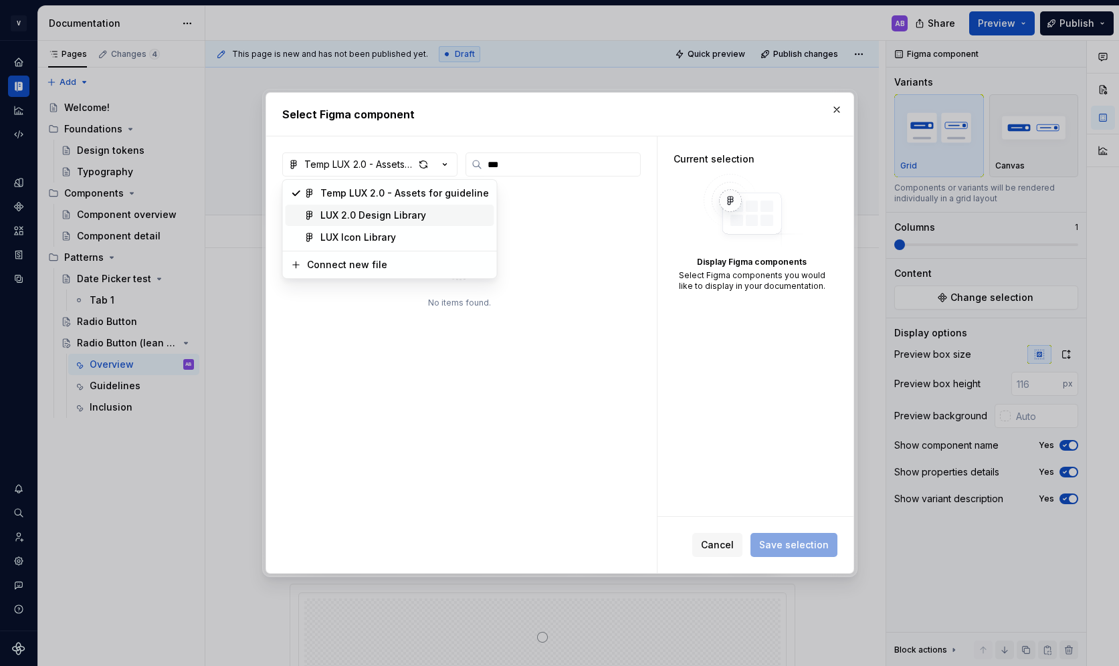
click at [417, 211] on div "LUX 2.0 Design Library" at bounding box center [374, 215] width 106 height 13
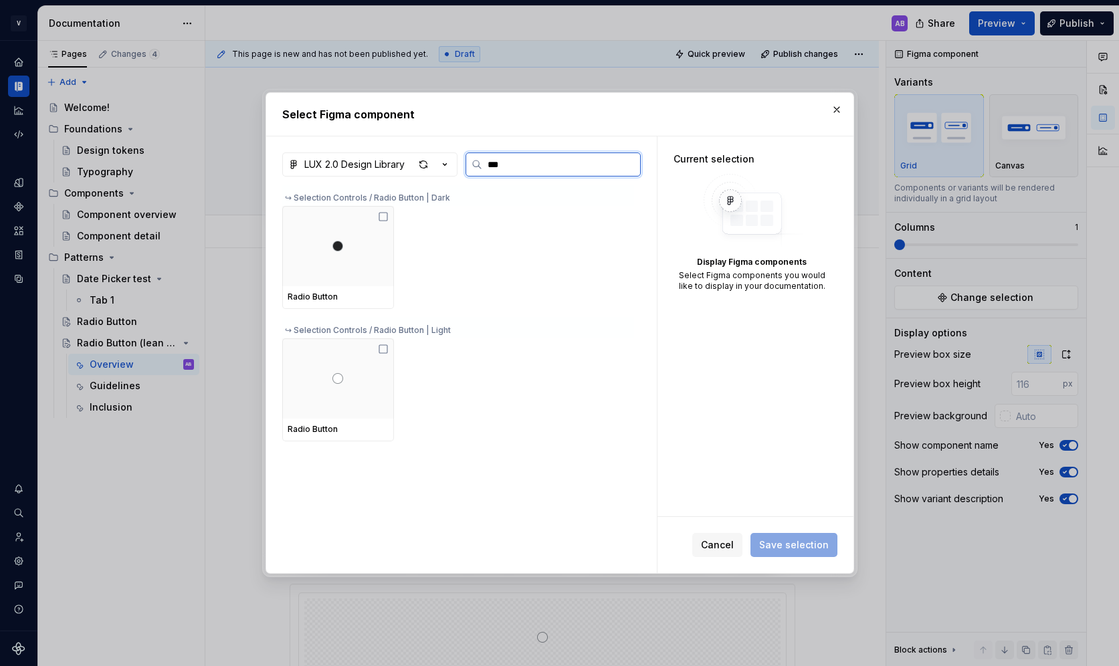
click at [535, 168] on input "***" at bounding box center [561, 164] width 158 height 13
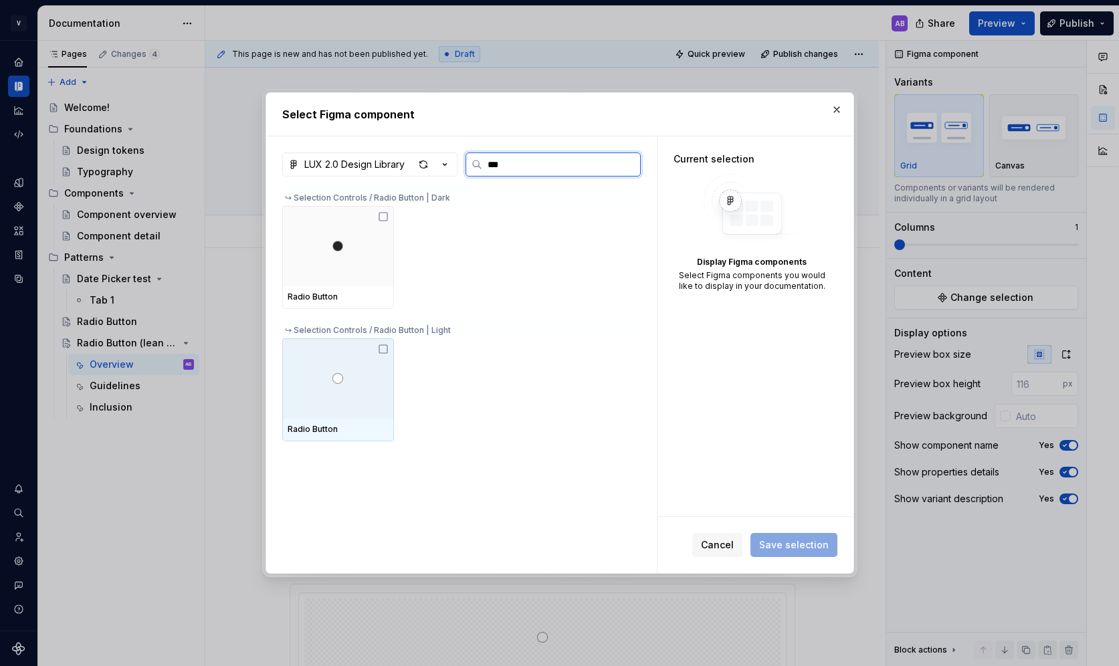
click at [385, 349] on icon at bounding box center [383, 349] width 11 height 11
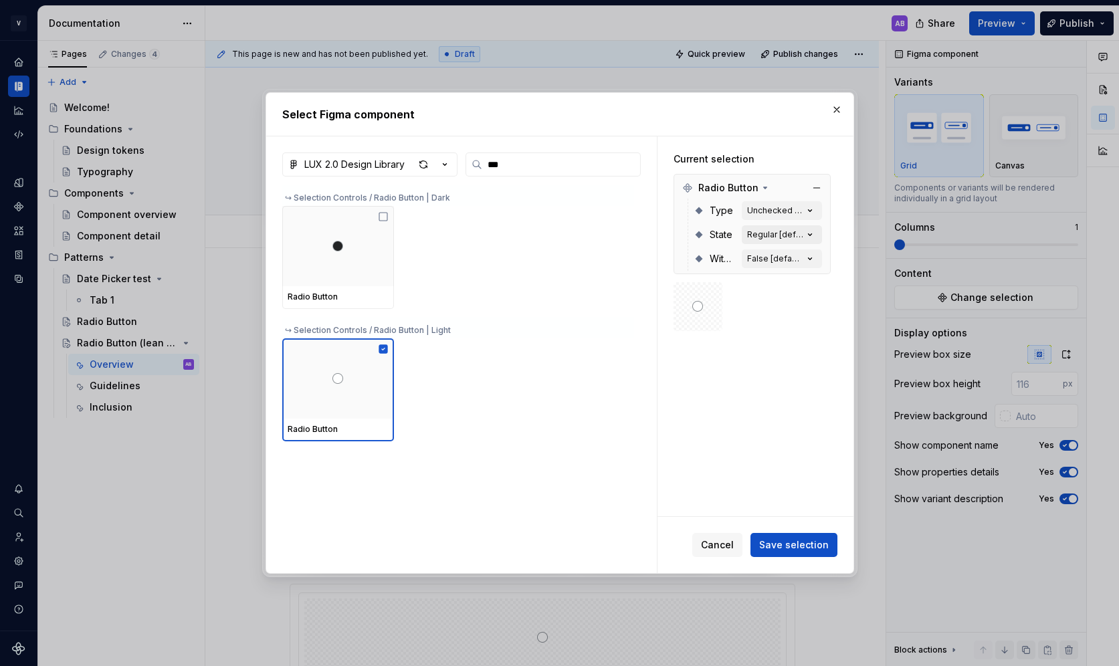
click at [788, 231] on div "Regular [default]" at bounding box center [775, 235] width 56 height 11
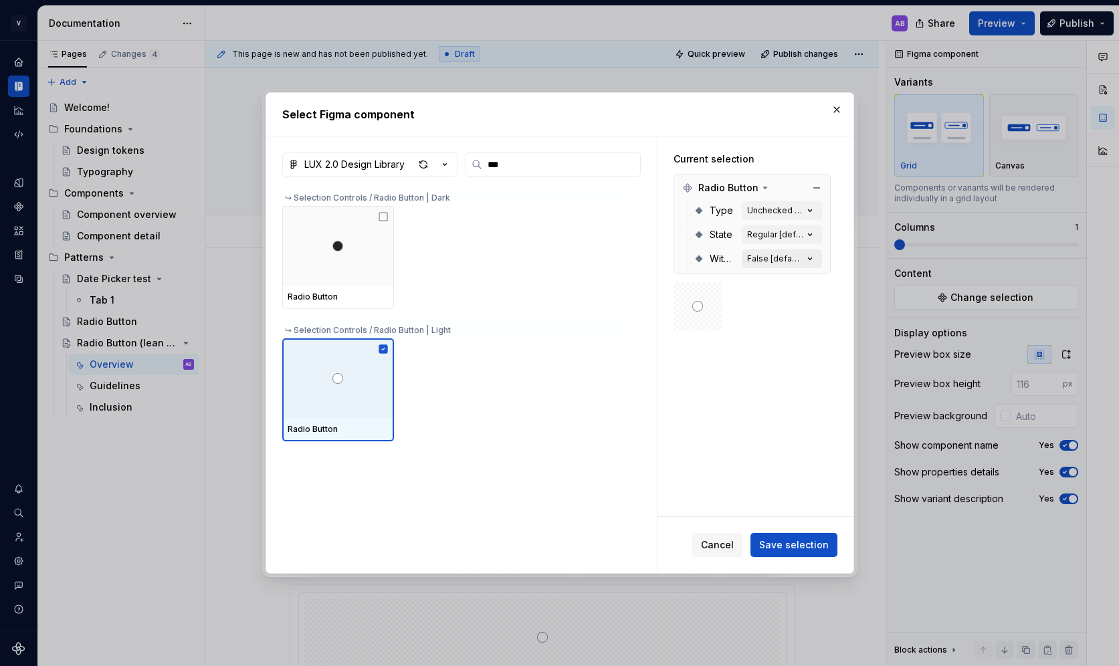
click at [787, 260] on div "False [default]" at bounding box center [775, 259] width 56 height 11
click at [786, 256] on div "False [default]" at bounding box center [775, 259] width 56 height 11
click at [812, 258] on icon "button" at bounding box center [809, 259] width 3 height 2
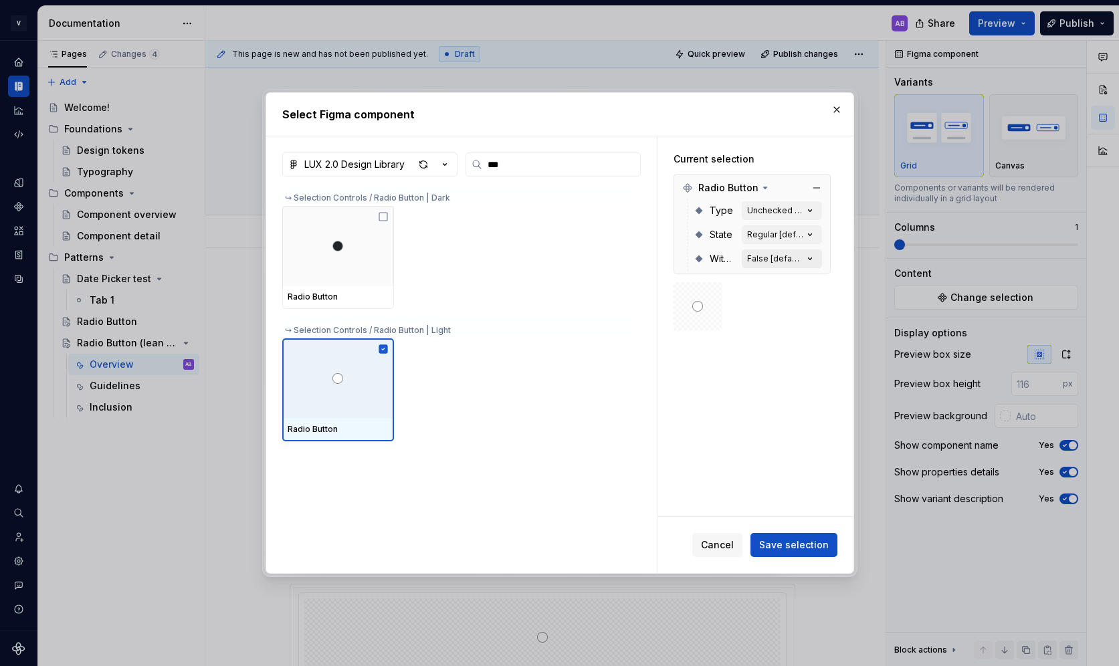
click at [812, 258] on icon "button" at bounding box center [809, 259] width 3 height 2
click at [782, 546] on span "Save selection" at bounding box center [794, 545] width 70 height 13
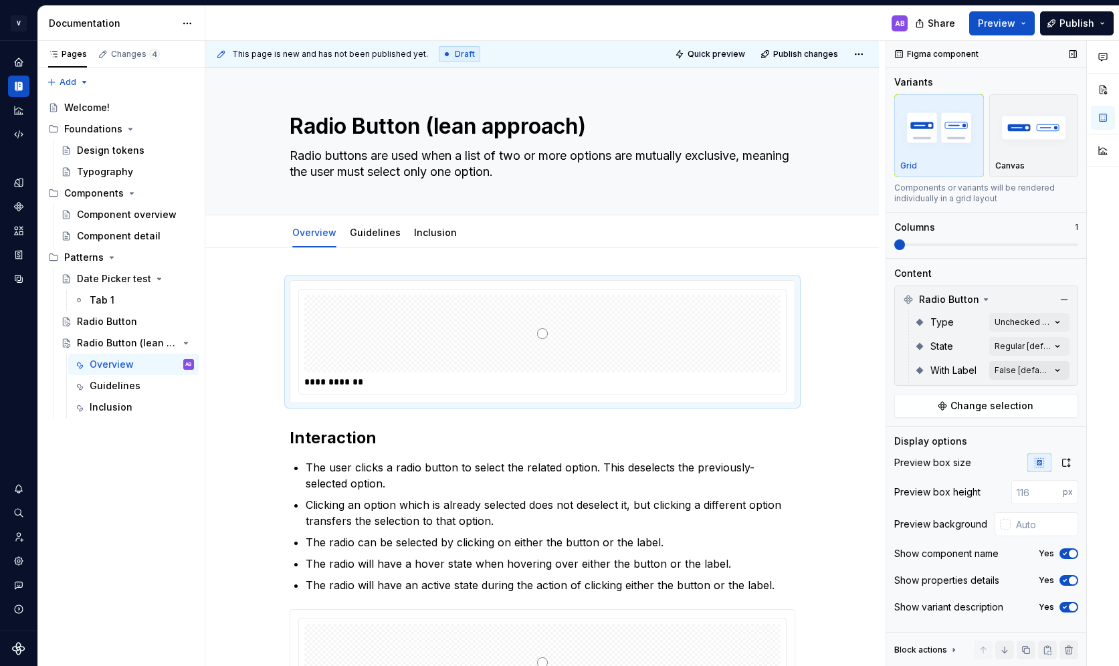
click at [1046, 373] on div "Comments Open comments No comments yet Select ‘Comment’ from the block context …" at bounding box center [1003, 354] width 233 height 626
click at [907, 456] on div at bounding box center [903, 456] width 11 height 11
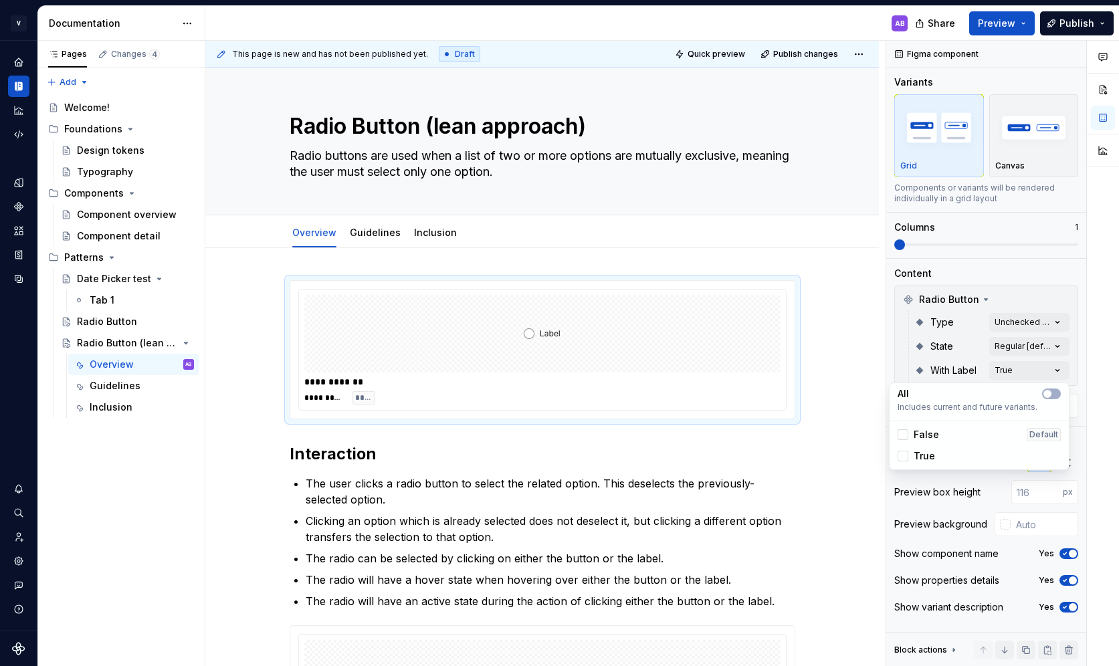
click at [685, 446] on html "V LUX 2.0 AB Design system data Documentation AB Share Preview Publish Pages Ch…" at bounding box center [559, 333] width 1119 height 666
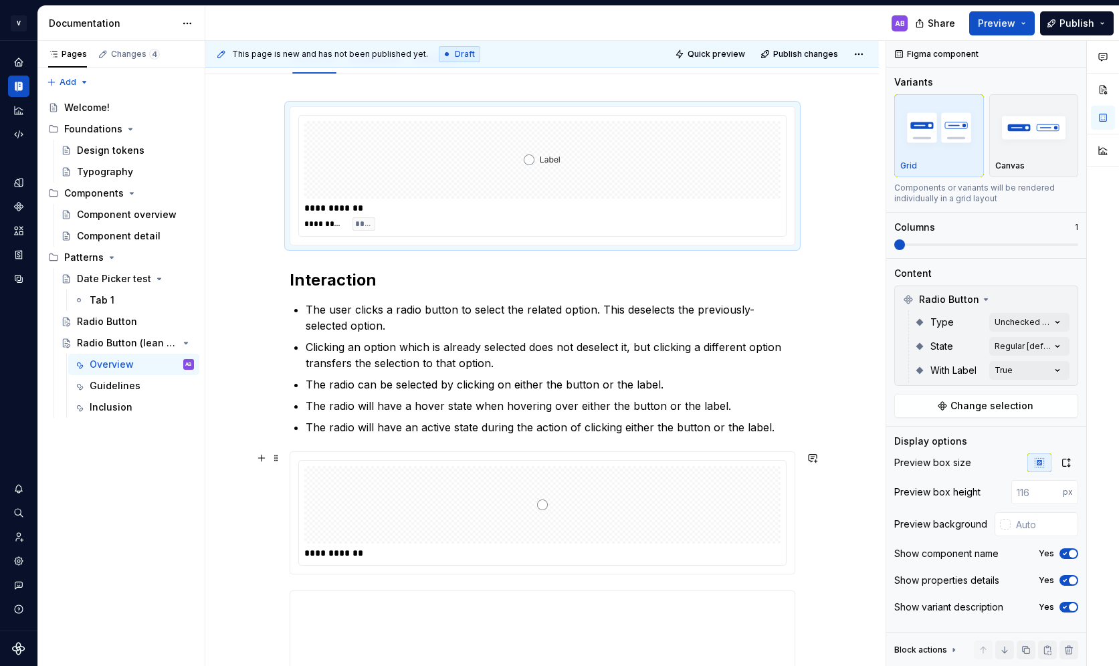
scroll to position [120, 0]
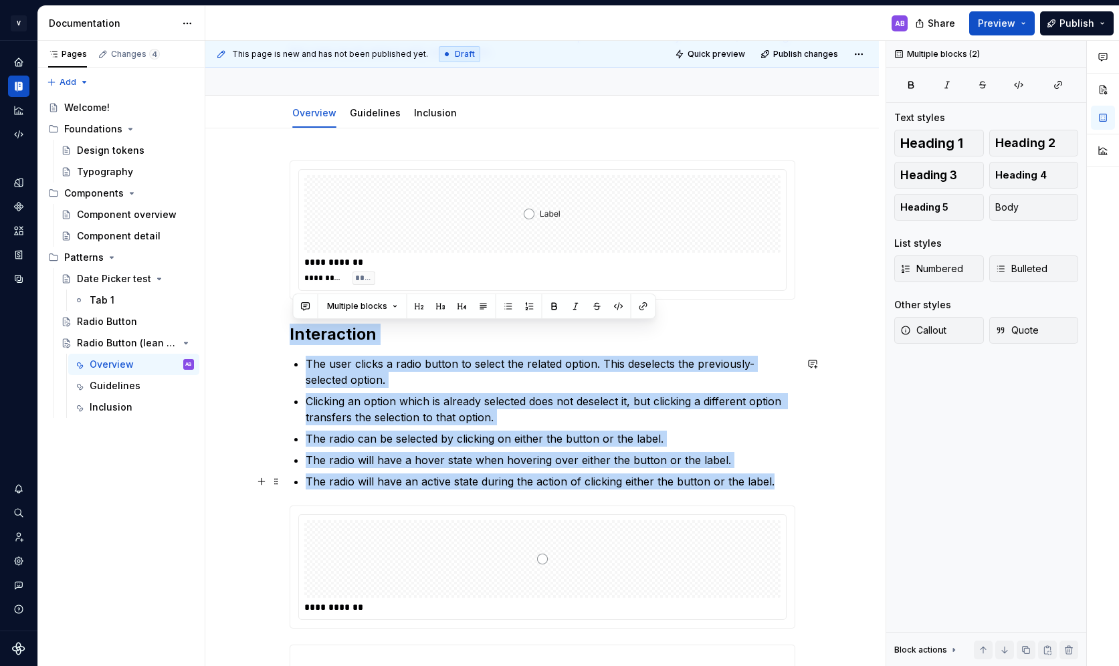
drag, startPoint x: 294, startPoint y: 327, endPoint x: 782, endPoint y: 488, distance: 514.2
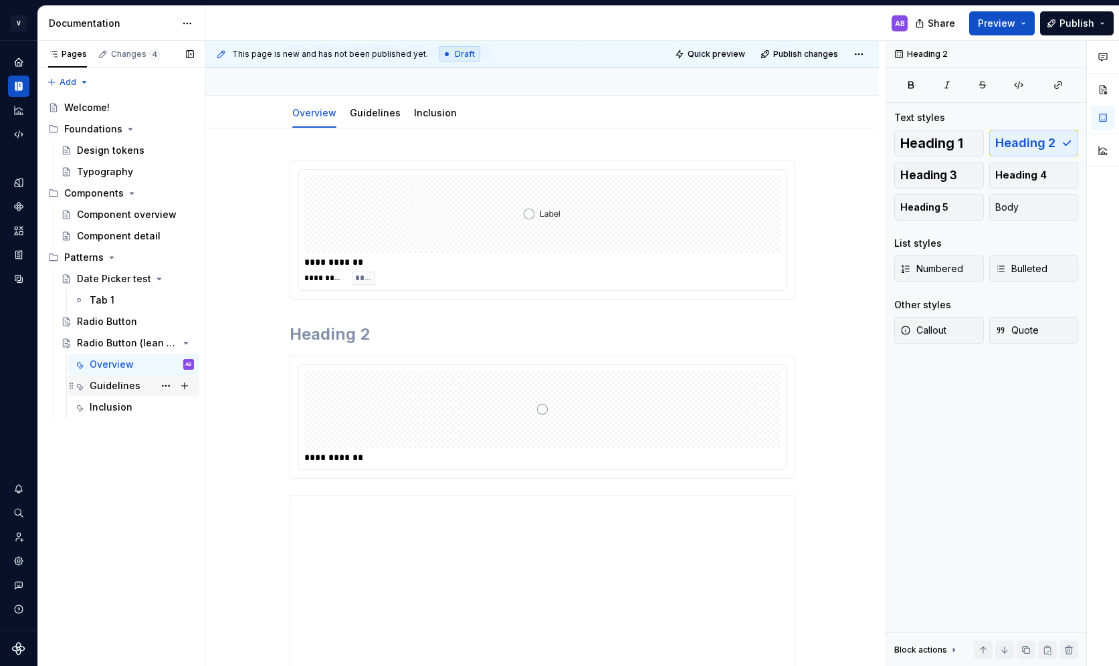
click at [106, 383] on div "Guidelines" at bounding box center [115, 385] width 51 height 13
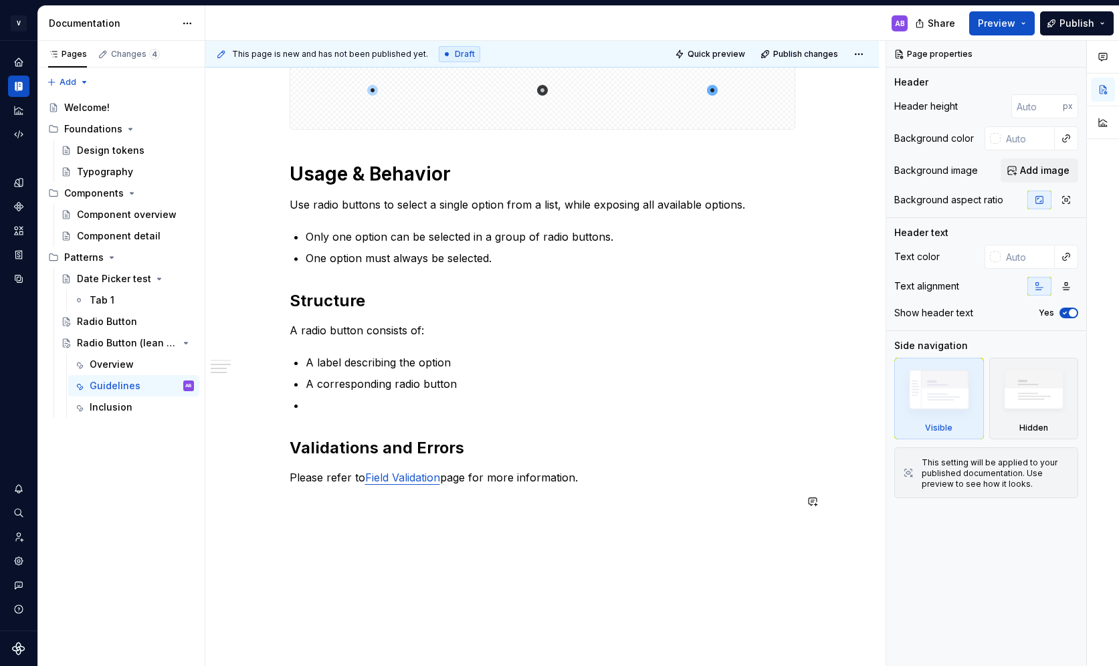
scroll to position [406, 0]
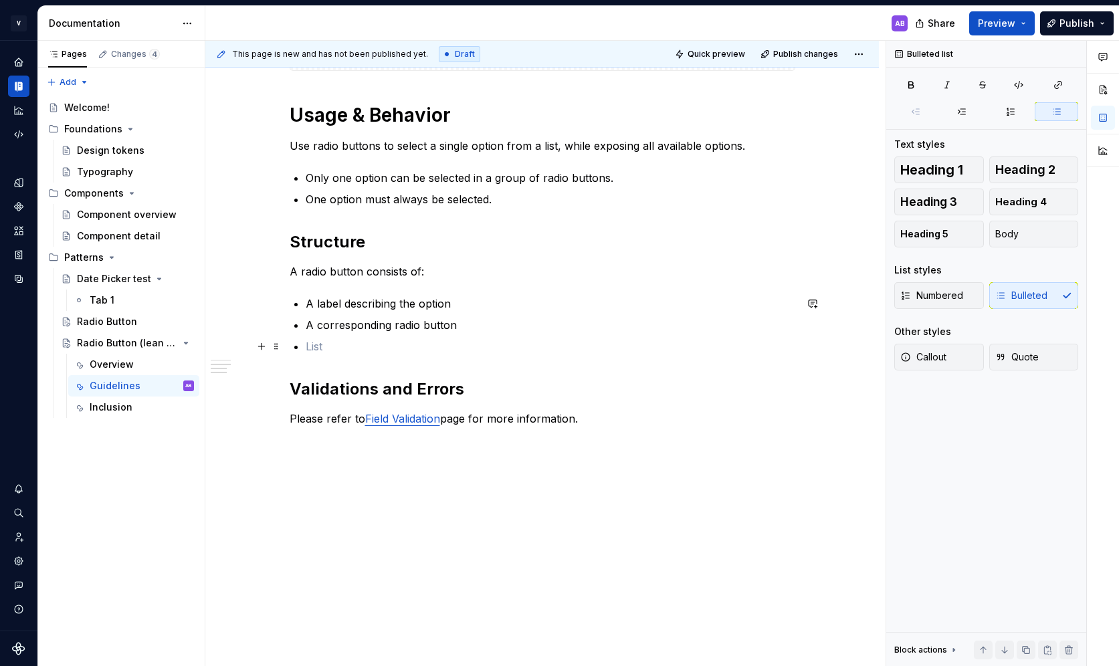
click at [325, 341] on p at bounding box center [551, 347] width 490 height 16
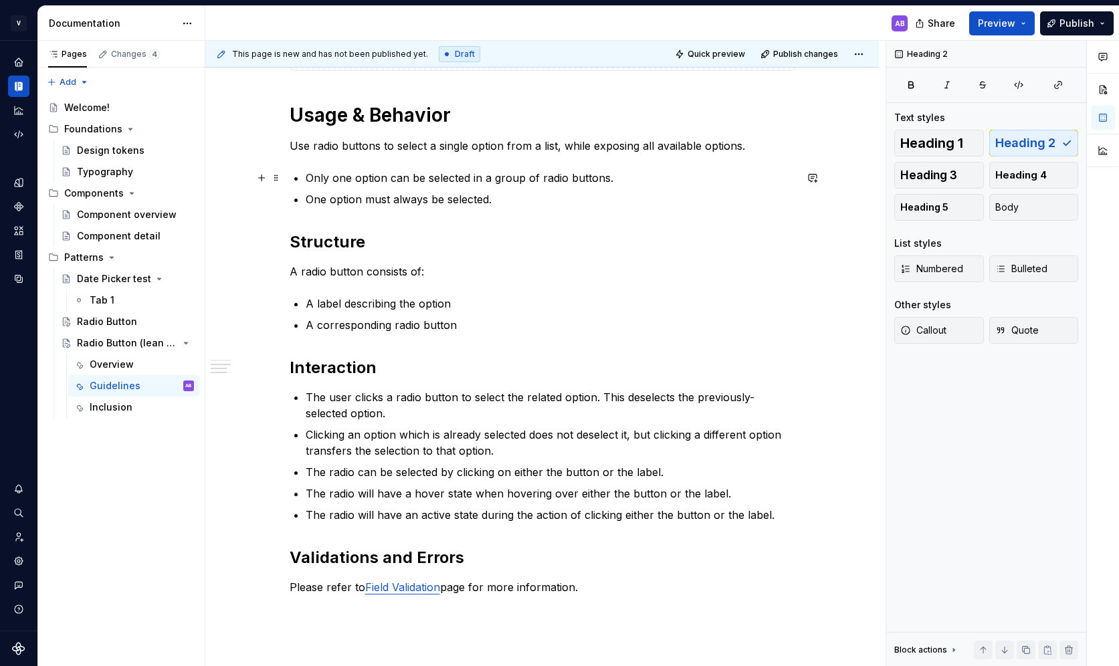
scroll to position [0, 0]
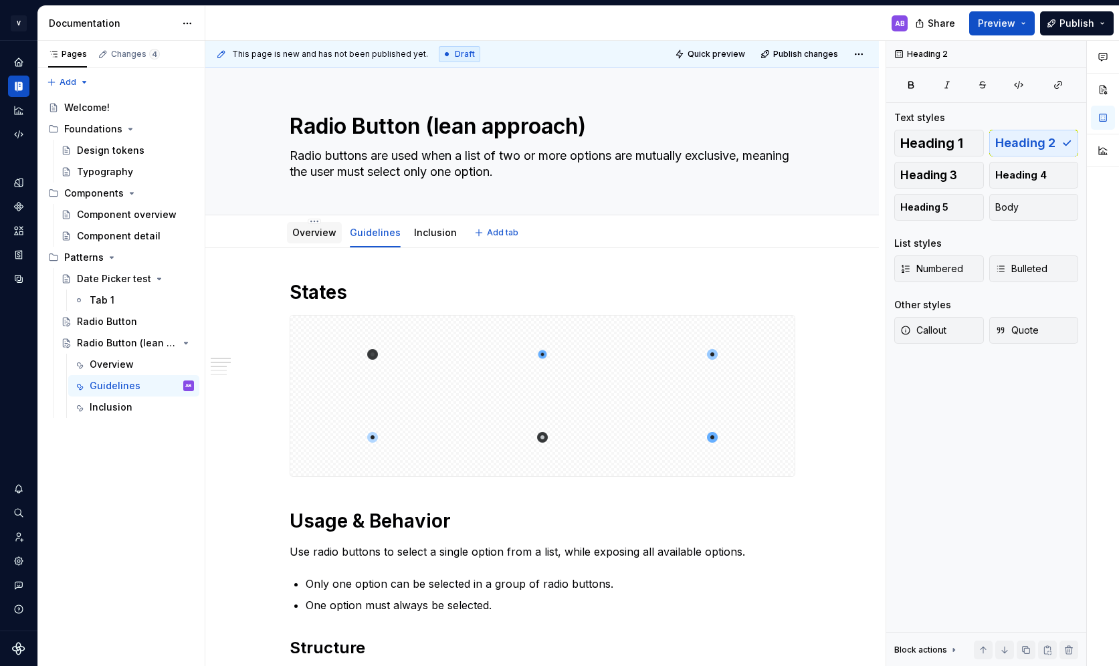
click at [294, 232] on div "Overview" at bounding box center [314, 232] width 55 height 21
click at [319, 237] on link "Overview" at bounding box center [314, 232] width 44 height 11
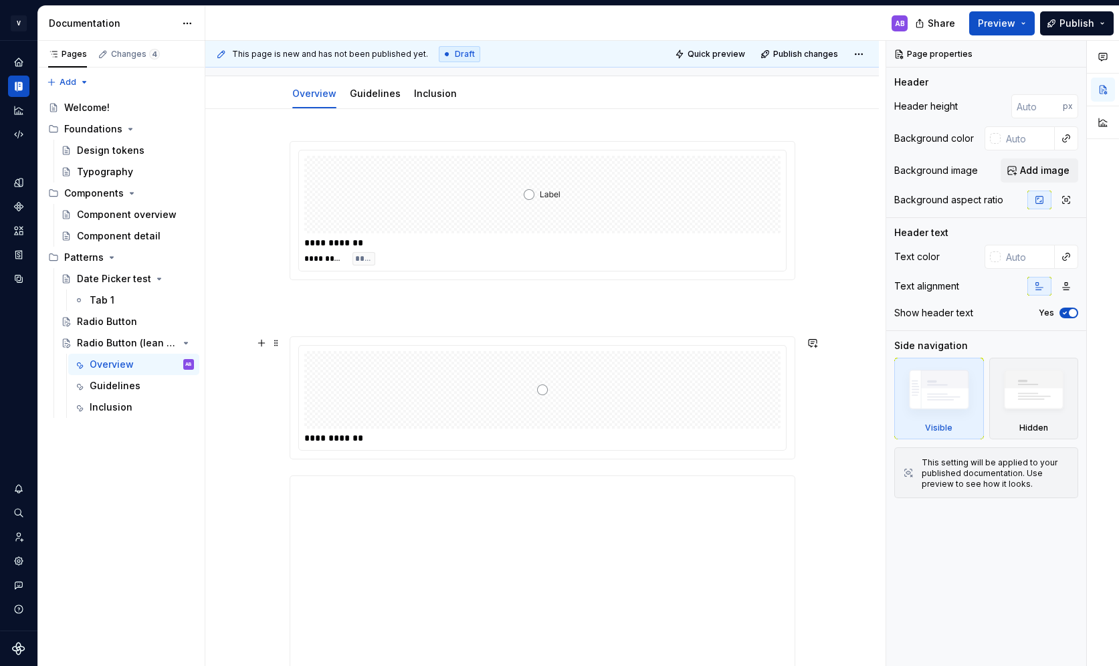
scroll to position [158, 0]
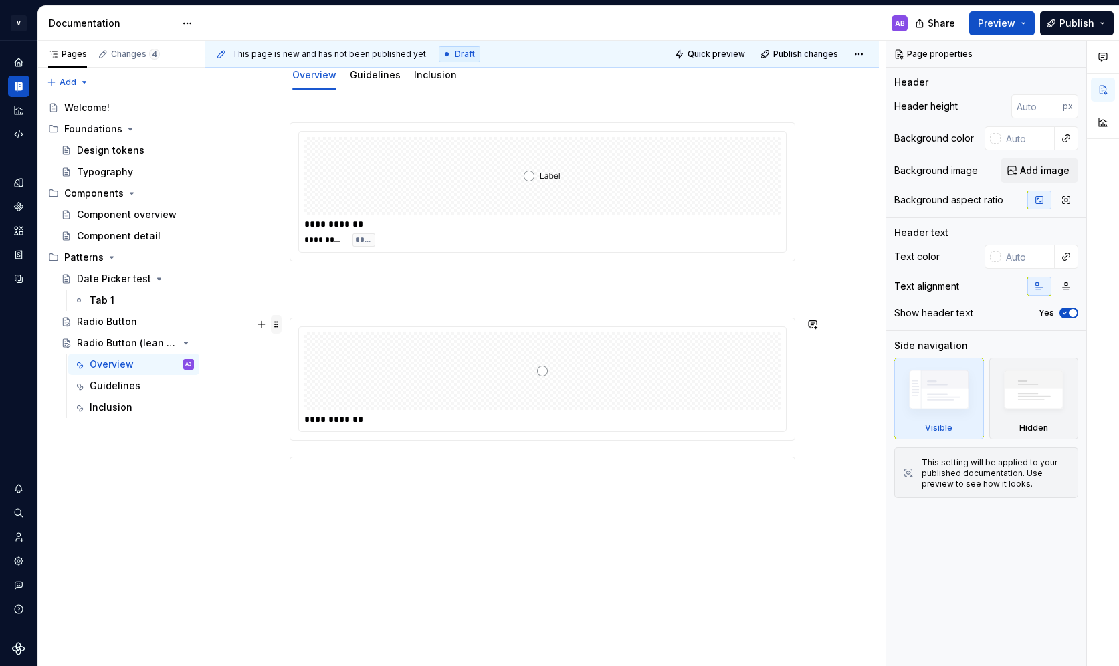
click at [280, 325] on span at bounding box center [276, 324] width 11 height 19
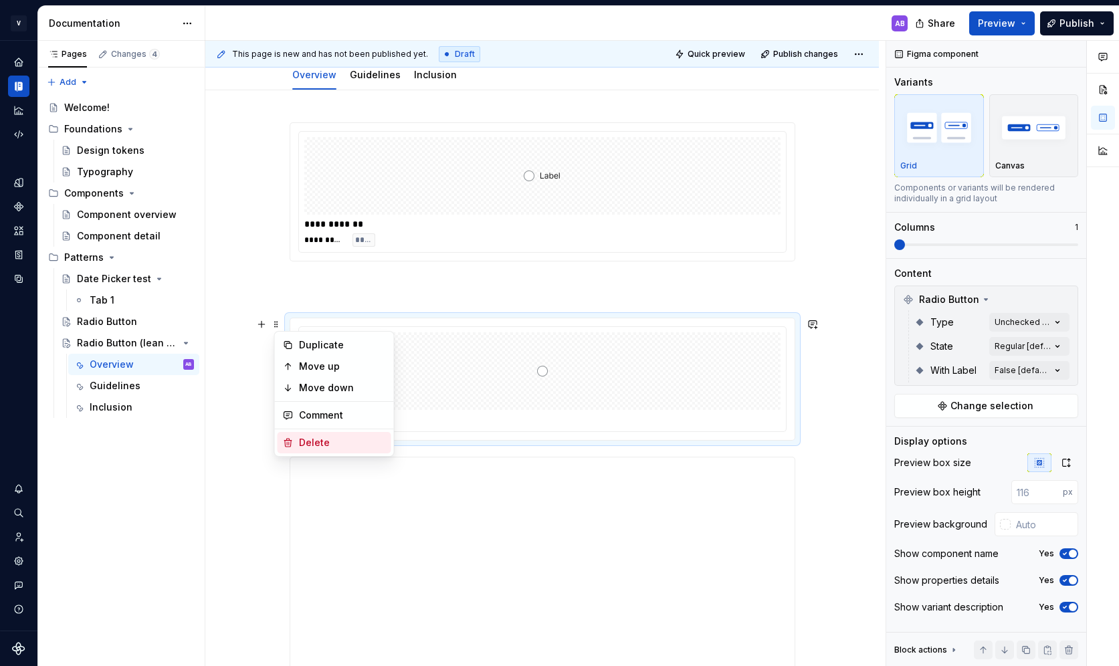
click at [336, 433] on div "Delete" at bounding box center [335, 442] width 114 height 21
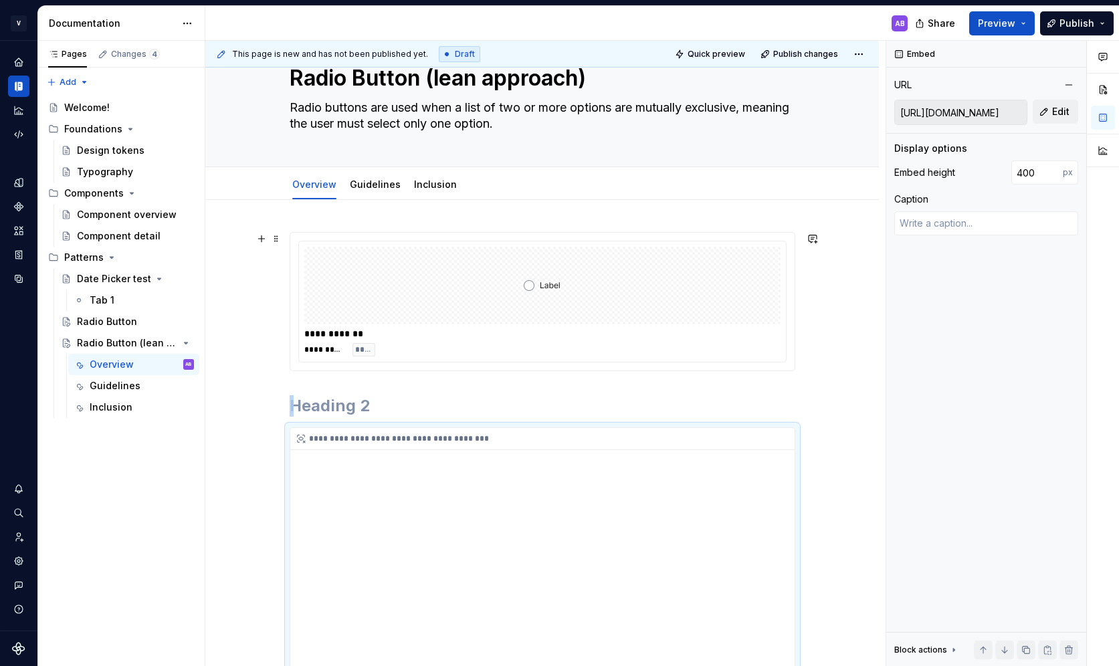
scroll to position [0, 0]
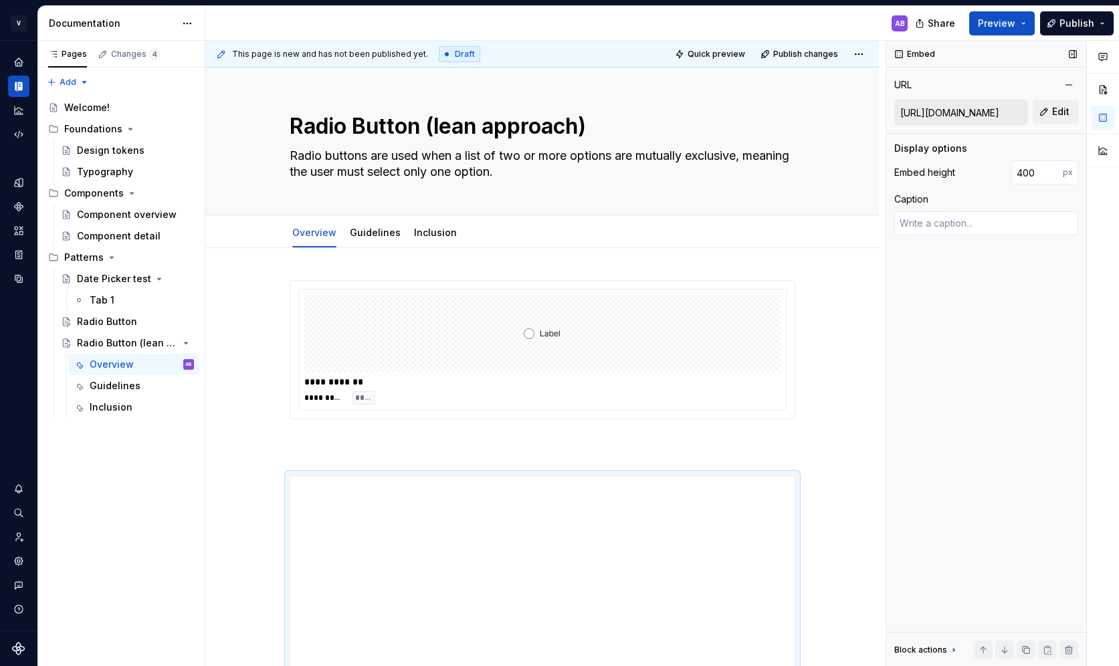
type textarea "*"
